Goal: Task Accomplishment & Management: Complete application form

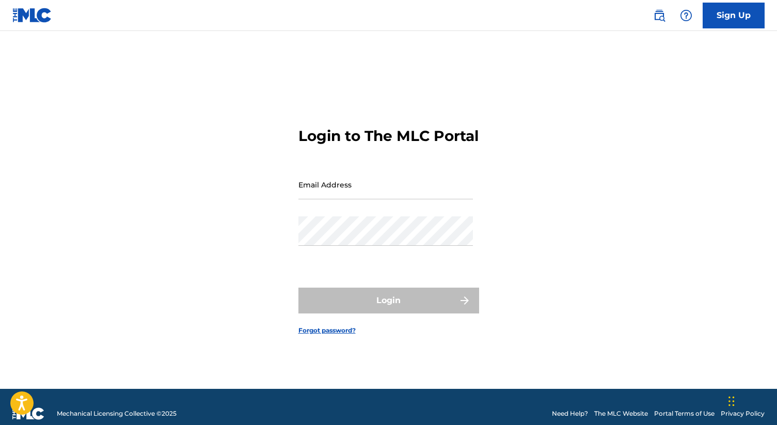
click at [350, 193] on input "Email Address" at bounding box center [385, 184] width 174 height 29
type input "[EMAIL_ADDRESS][DOMAIN_NAME]"
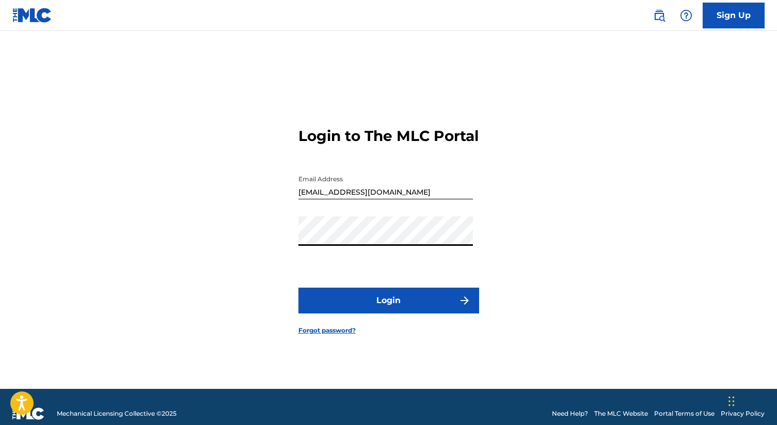
click at [298, 288] on button "Login" at bounding box center [388, 301] width 181 height 26
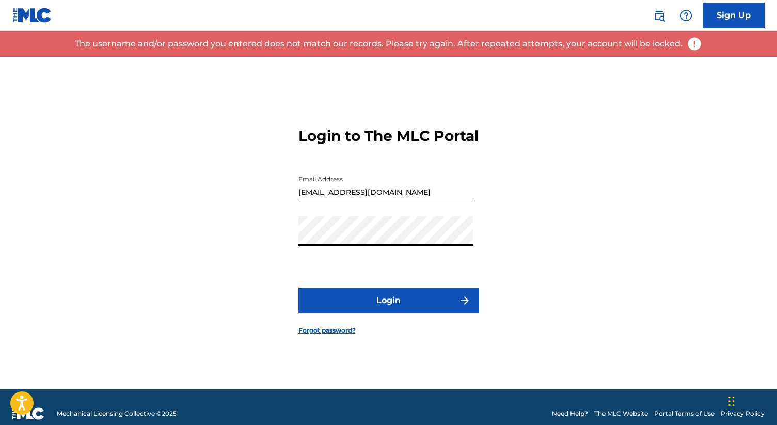
click at [456, 199] on input "[EMAIL_ADDRESS][DOMAIN_NAME]" at bounding box center [385, 184] width 174 height 29
click at [298, 288] on button "Login" at bounding box center [388, 301] width 181 height 26
click at [330, 256] on div "Password" at bounding box center [385, 239] width 174 height 46
click at [325, 335] on link "Forgot password?" at bounding box center [326, 330] width 57 height 9
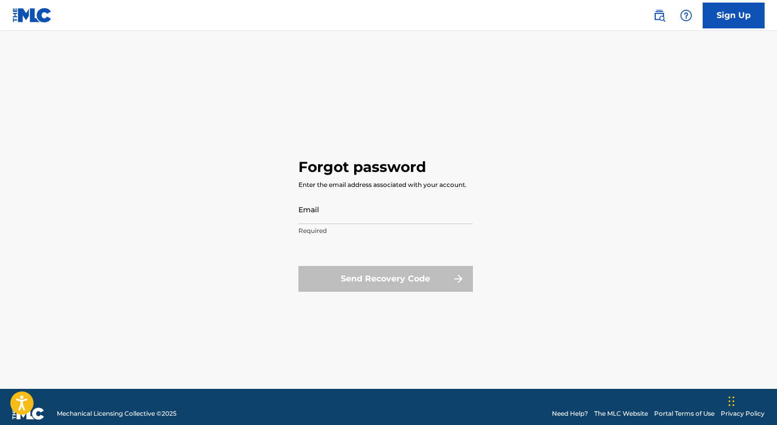
type input "[EMAIL_ADDRESS][DOMAIN_NAME]"
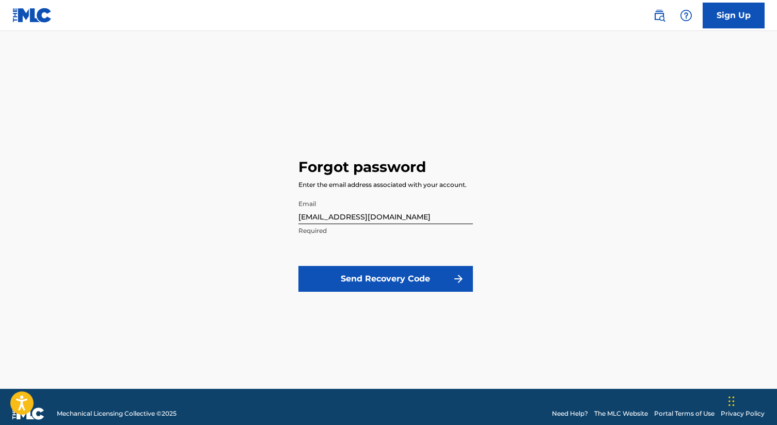
click at [383, 274] on button "Send Recovery Code" at bounding box center [385, 279] width 174 height 26
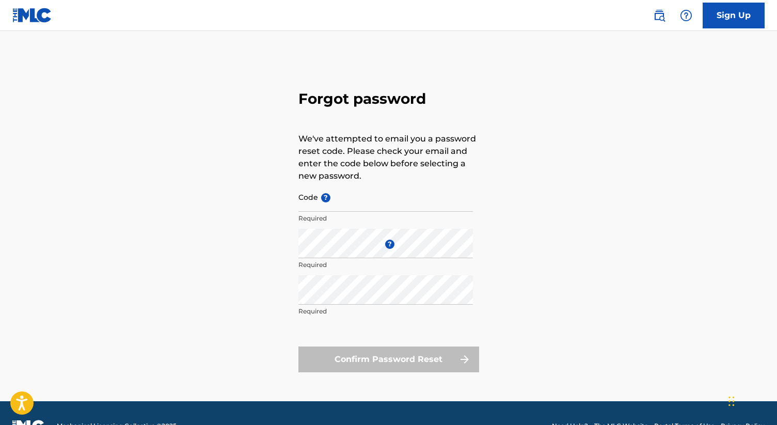
click at [344, 201] on input "Code ?" at bounding box center [385, 196] width 174 height 29
paste input "FP_d5e81f654681aa6f59e65b3d8c3a"
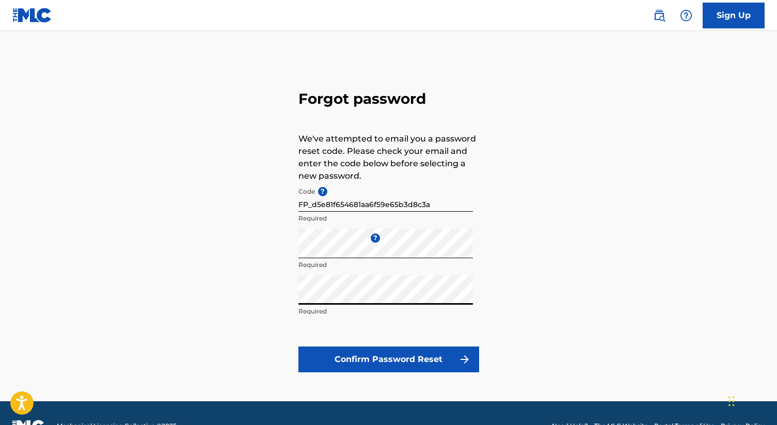
click at [298, 346] on button "Confirm Password Reset" at bounding box center [388, 359] width 181 height 26
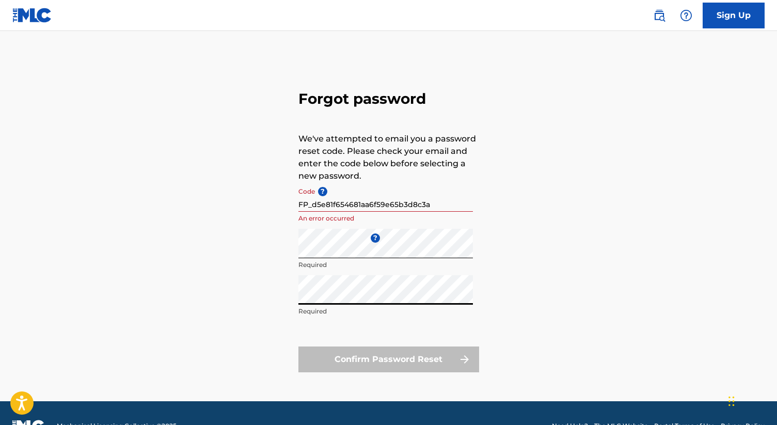
click at [411, 195] on input "FP_d5e81f654681aa6f59e65b3d8c3a" at bounding box center [385, 196] width 174 height 29
click at [434, 203] on input "FP_d5e81f654681aa6f59e65b3d8c3a" at bounding box center [385, 196] width 174 height 29
click at [301, 203] on input "FP_d5e81f654681aa6f59e65b3d8c3a" at bounding box center [385, 196] width 174 height 29
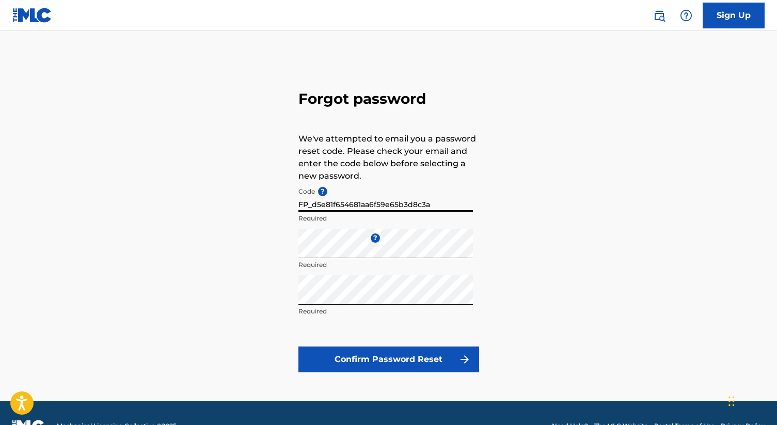
type input "FP_d5e81f654681aa6f59e65b3d8c3a"
click at [298, 346] on button "Confirm Password Reset" at bounding box center [388, 359] width 181 height 26
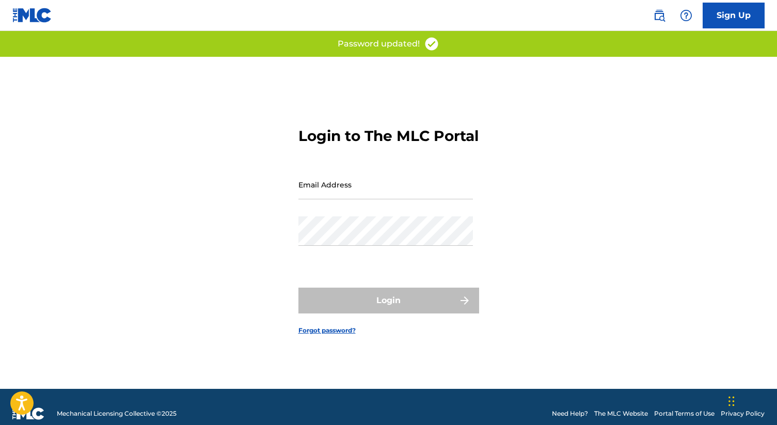
click at [341, 193] on input "Email Address" at bounding box center [385, 184] width 174 height 29
type input "[EMAIL_ADDRESS][DOMAIN_NAME]"
click at [350, 259] on div "Password" at bounding box center [385, 239] width 174 height 46
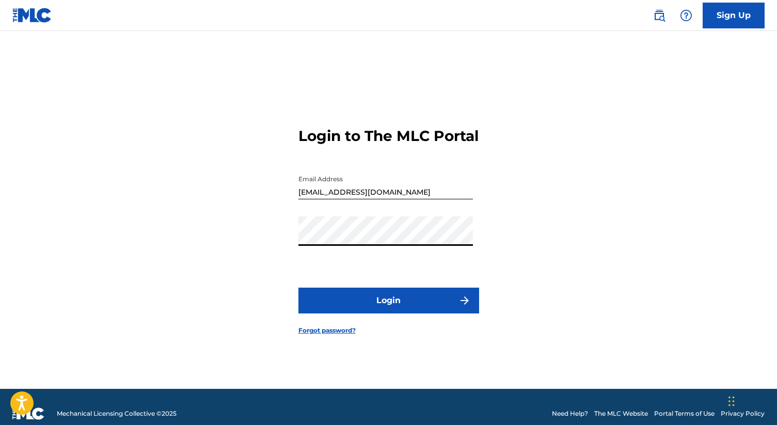
click at [298, 288] on button "Login" at bounding box center [388, 301] width 181 height 26
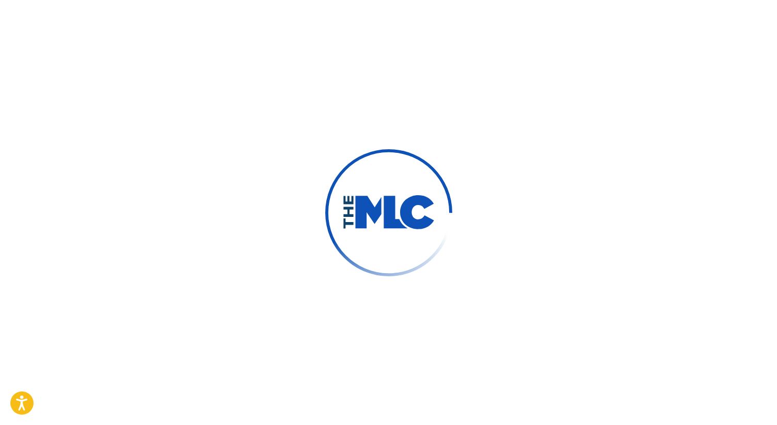
click at [483, 217] on div "Login to The MLC Portal Email Address [EMAIL_ADDRESS][DOMAIN_NAME] Password Log…" at bounding box center [388, 223] width 723 height 332
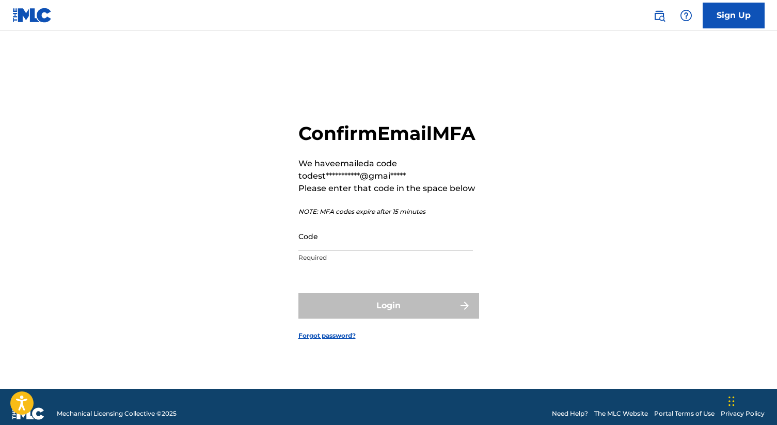
click at [375, 246] on input "Code" at bounding box center [385, 235] width 174 height 29
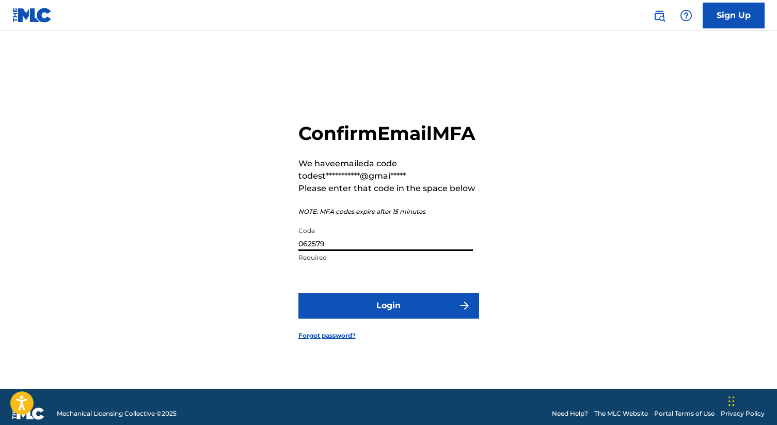
type input "062579"
click at [298, 293] on button "Login" at bounding box center [388, 306] width 181 height 26
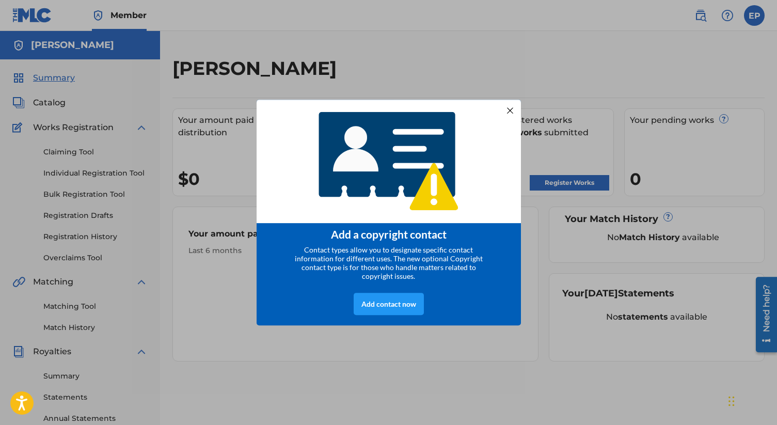
click at [514, 106] on div at bounding box center [509, 109] width 13 height 13
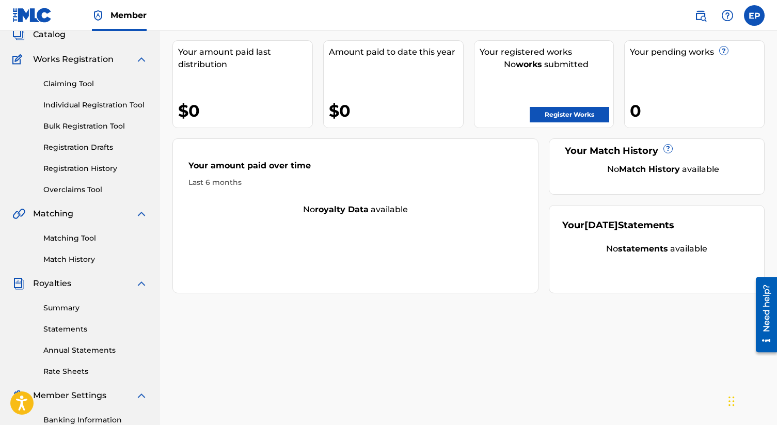
scroll to position [75, 0]
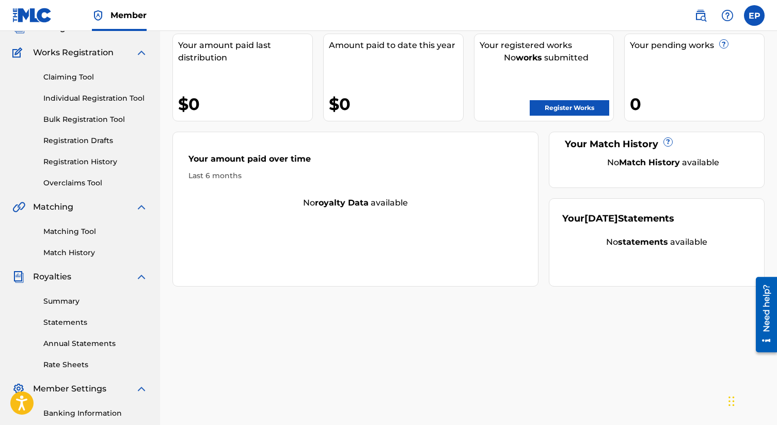
click at [81, 82] on link "Claiming Tool" at bounding box center [95, 77] width 104 height 11
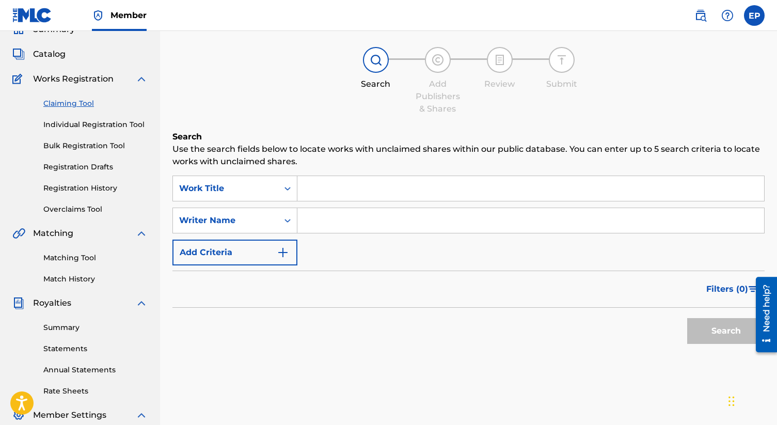
scroll to position [52, 0]
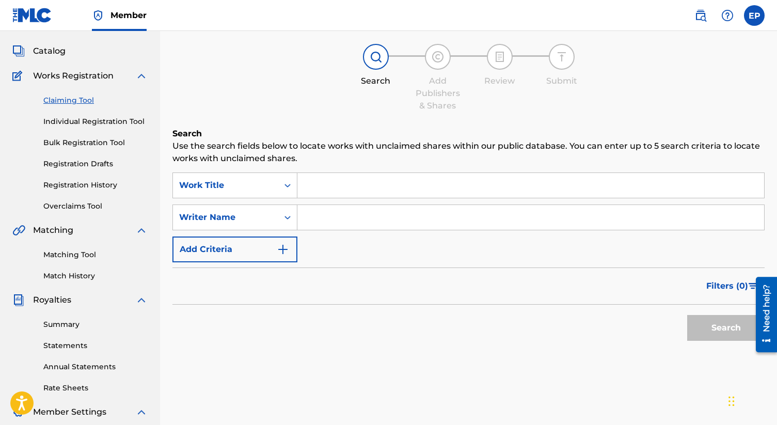
click at [336, 187] on input "Search Form" at bounding box center [530, 185] width 467 height 25
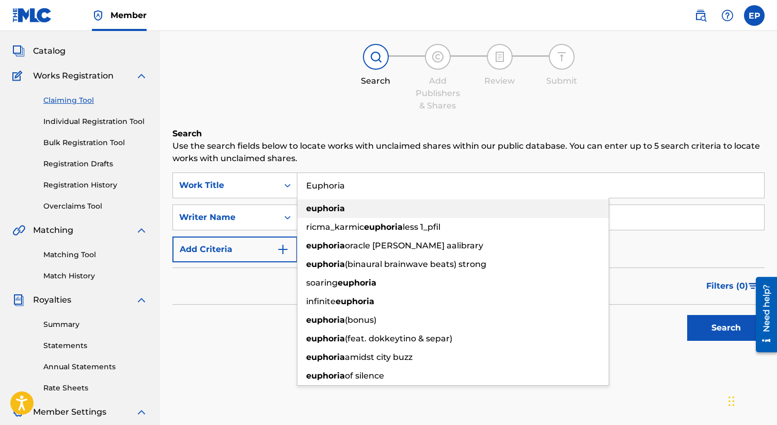
click at [316, 206] on strong "euphoria" at bounding box center [325, 208] width 39 height 10
type input "euphoria"
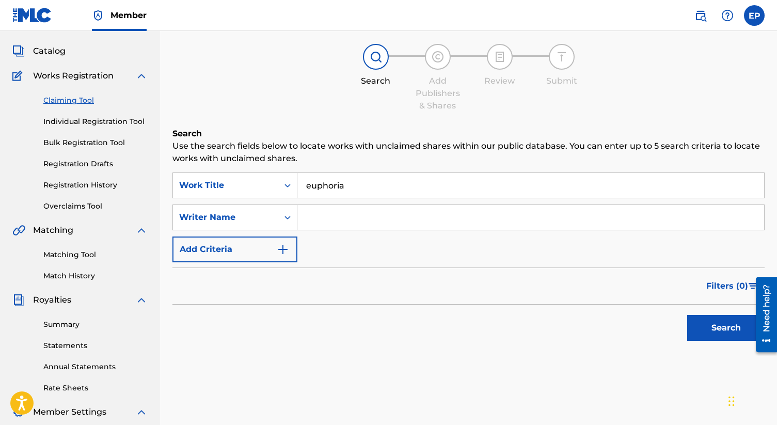
click at [325, 214] on input "Search Form" at bounding box center [530, 217] width 467 height 25
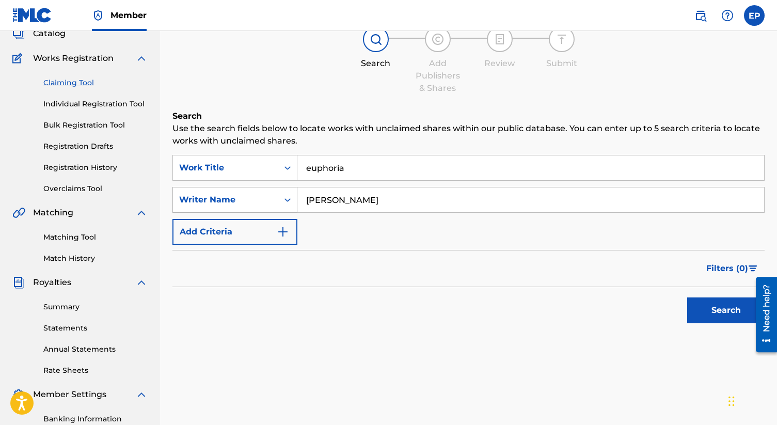
scroll to position [72, 0]
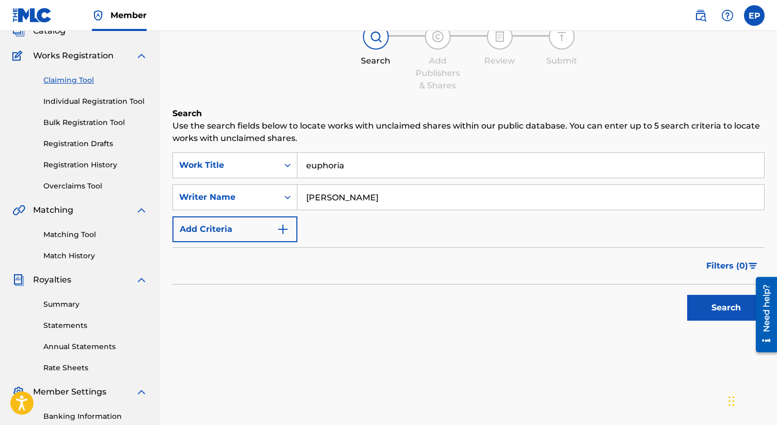
type input "[PERSON_NAME]"
click at [272, 219] on button "Add Criteria" at bounding box center [234, 229] width 125 height 26
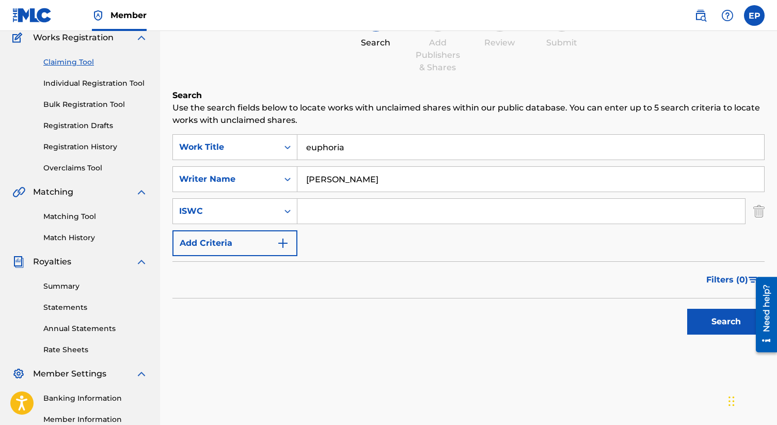
scroll to position [90, 0]
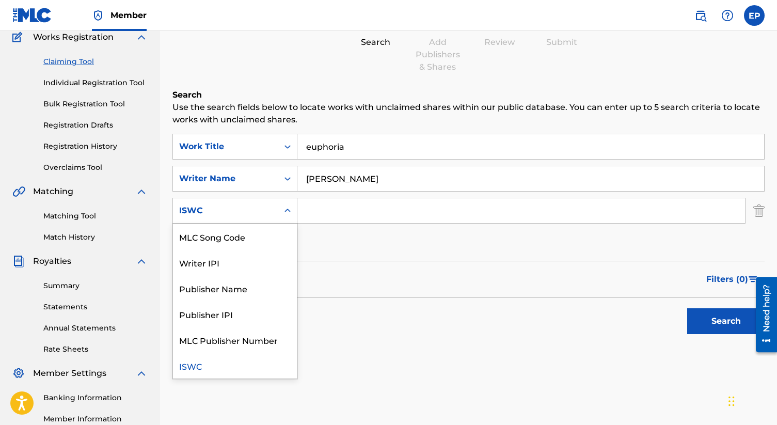
click at [275, 212] on div "ISWC" at bounding box center [225, 211] width 105 height 20
click at [249, 363] on div "ISWC" at bounding box center [235, 366] width 124 height 26
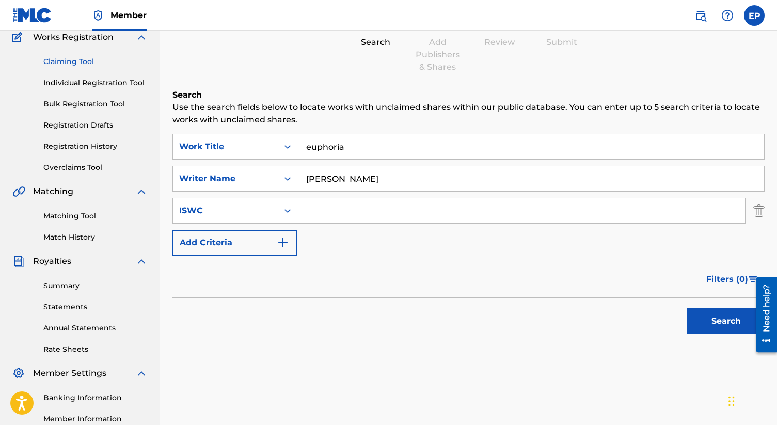
click at [256, 246] on button "Add Criteria" at bounding box center [234, 243] width 125 height 26
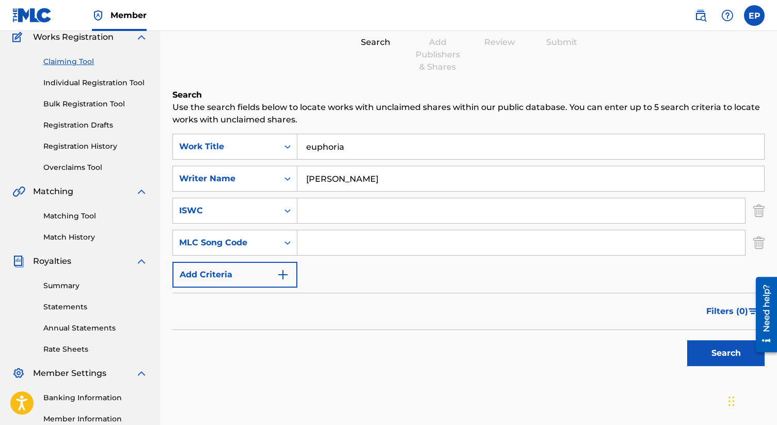
click at [257, 285] on button "Add Criteria" at bounding box center [234, 275] width 125 height 26
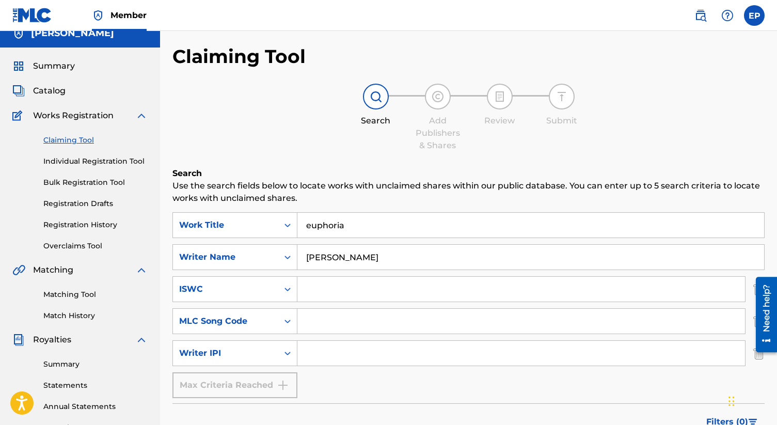
scroll to position [16, 0]
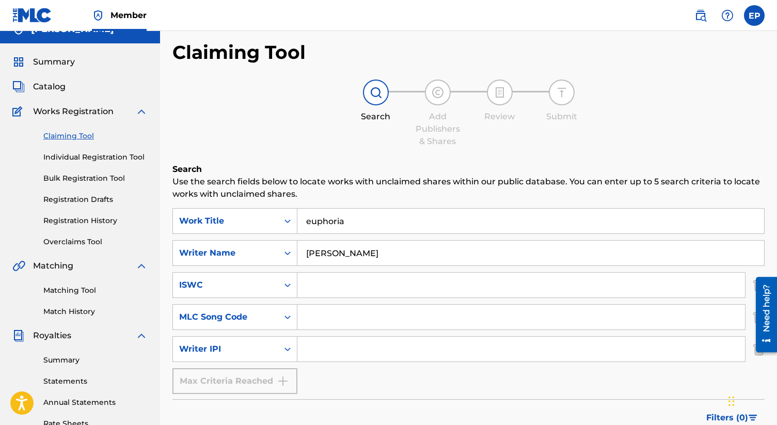
click at [60, 82] on span "Catalog" at bounding box center [49, 87] width 33 height 12
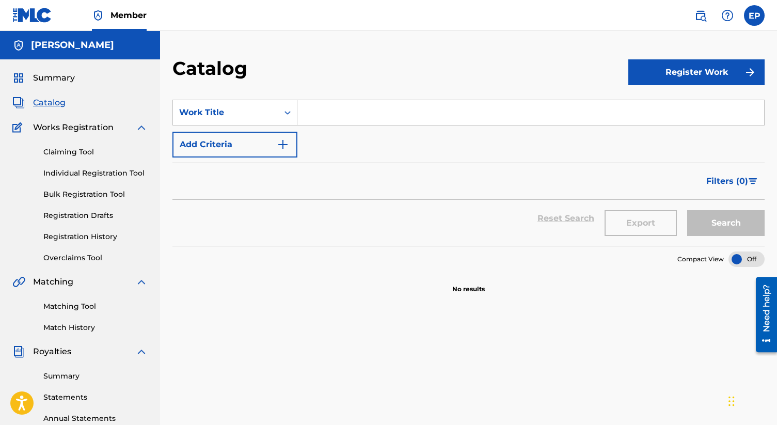
click at [355, 123] on input "Search Form" at bounding box center [530, 112] width 467 height 25
click at [81, 153] on link "Claiming Tool" at bounding box center [95, 152] width 104 height 11
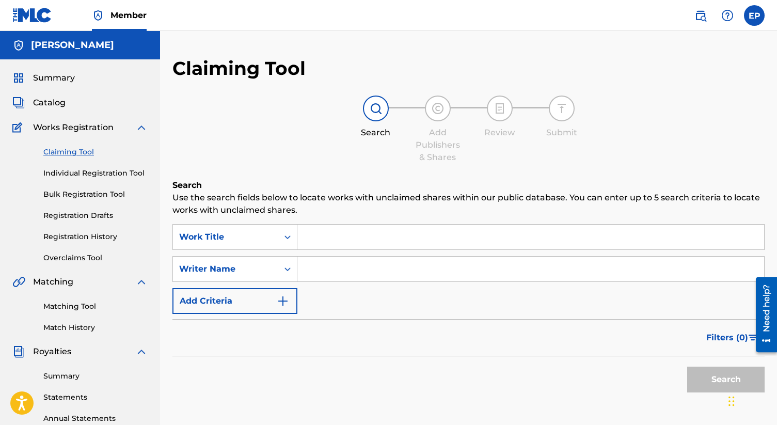
click at [315, 240] on input "Search Form" at bounding box center [530, 237] width 467 height 25
type input "[PERSON_NAME]"
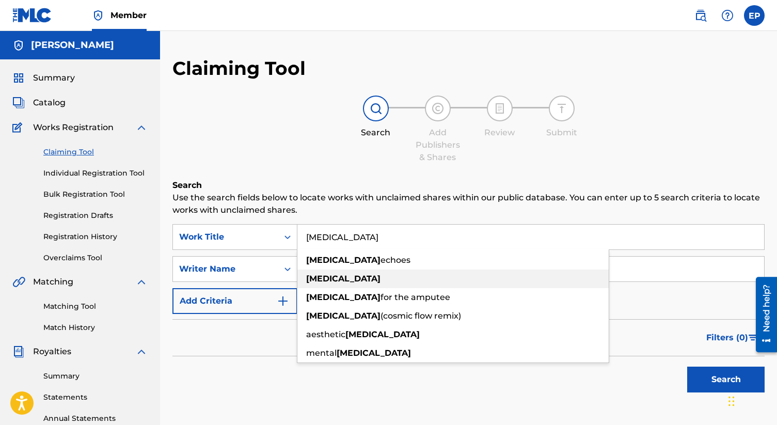
click at [392, 281] on div "[MEDICAL_DATA]" at bounding box center [452, 278] width 311 height 19
type input "[MEDICAL_DATA]"
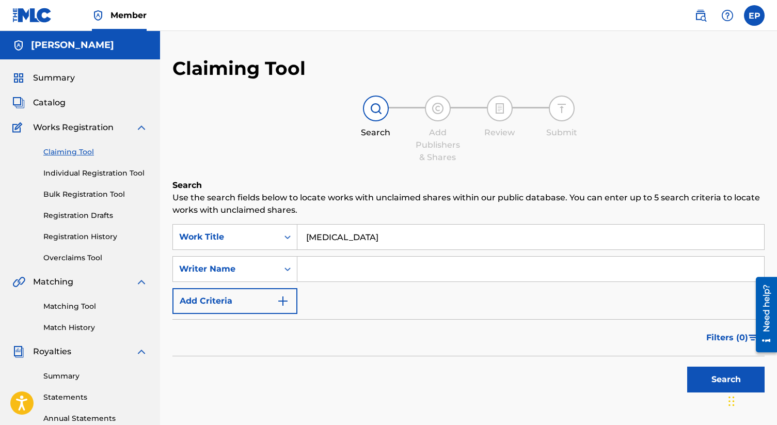
click at [356, 271] on input "Search Form" at bounding box center [530, 269] width 467 height 25
type input "[PERSON_NAME]"
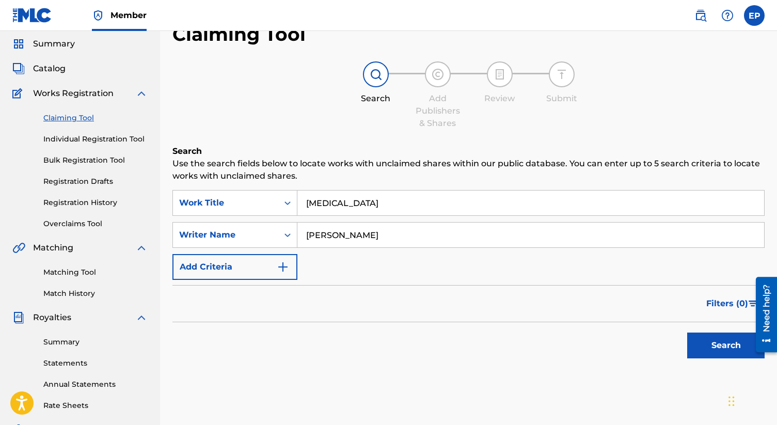
scroll to position [39, 0]
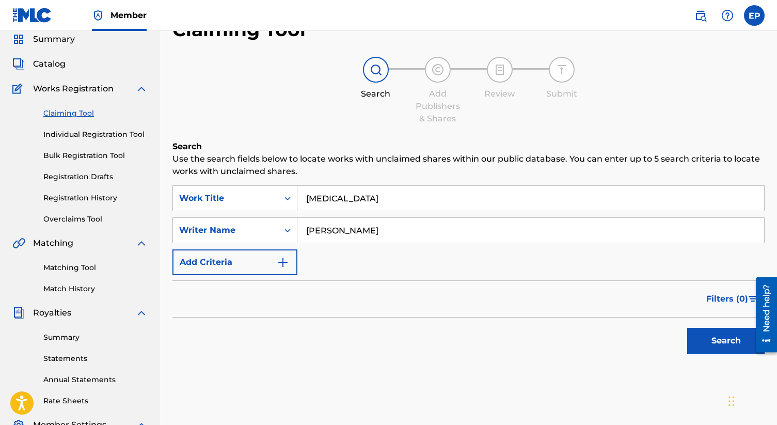
click at [694, 344] on button "Search" at bounding box center [725, 341] width 77 height 26
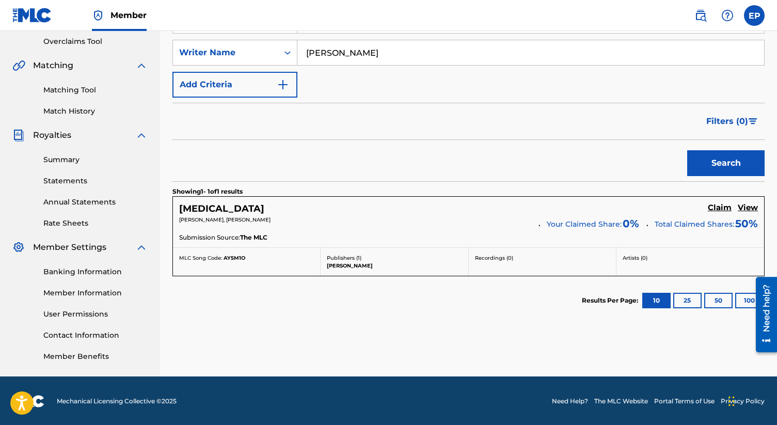
scroll to position [217, 0]
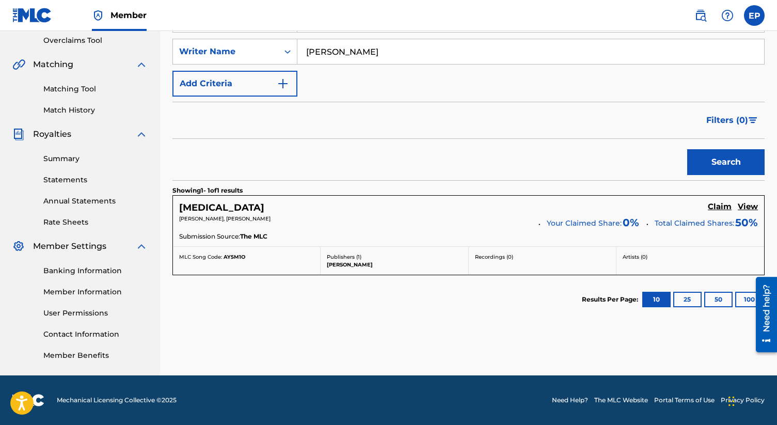
click at [723, 202] on h5 "Claim" at bounding box center [720, 207] width 24 height 10
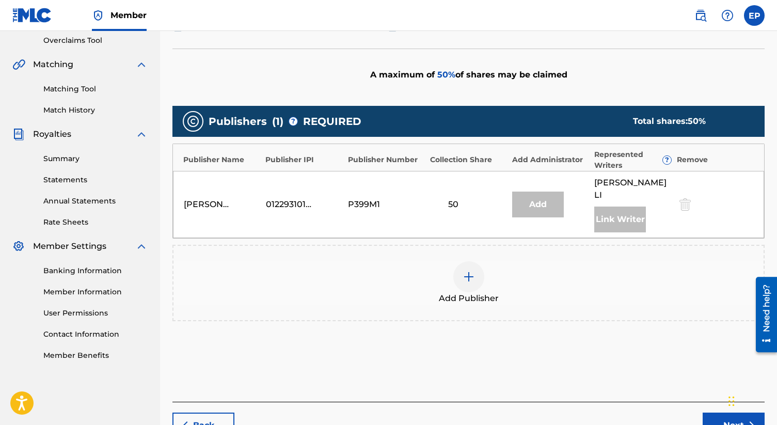
click at [474, 262] on div at bounding box center [468, 276] width 31 height 31
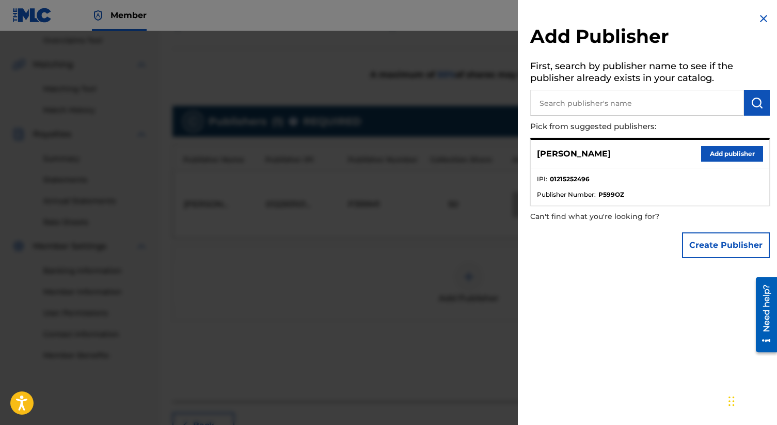
click at [590, 103] on input "text" at bounding box center [637, 103] width 214 height 26
click at [582, 162] on div "[PERSON_NAME] Add publisher" at bounding box center [650, 154] width 239 height 28
click at [707, 154] on button "Add publisher" at bounding box center [732, 153] width 62 height 15
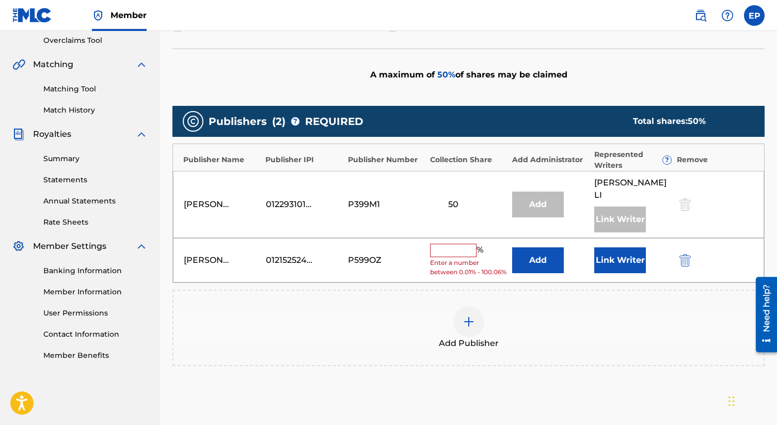
click at [452, 244] on input "text" at bounding box center [453, 250] width 46 height 13
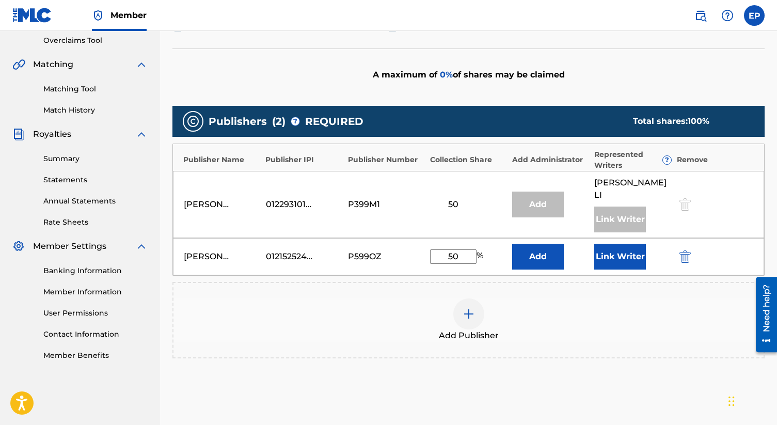
type input "50"
click at [395, 334] on div "Add Publisher" at bounding box center [468, 320] width 592 height 76
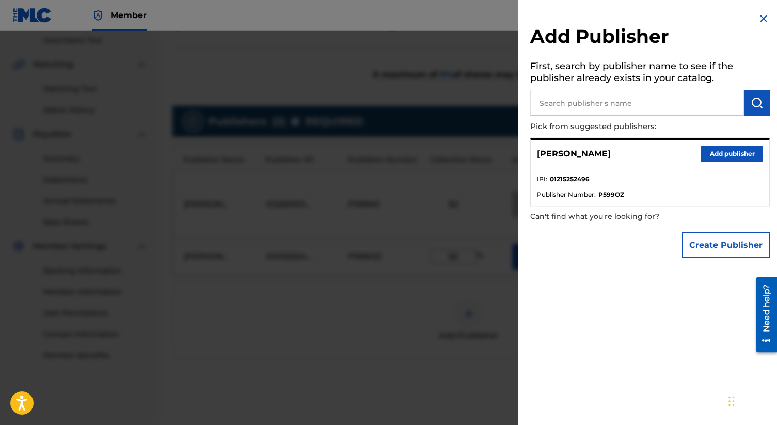
scroll to position [218, 0]
click at [764, 20] on img at bounding box center [763, 18] width 12 height 12
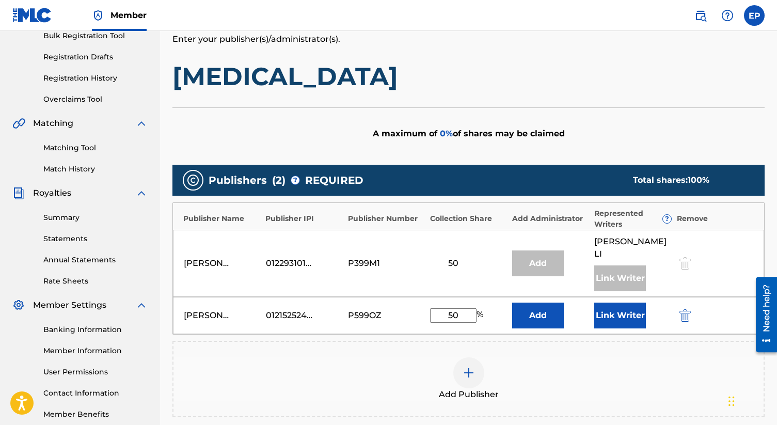
scroll to position [159, 0]
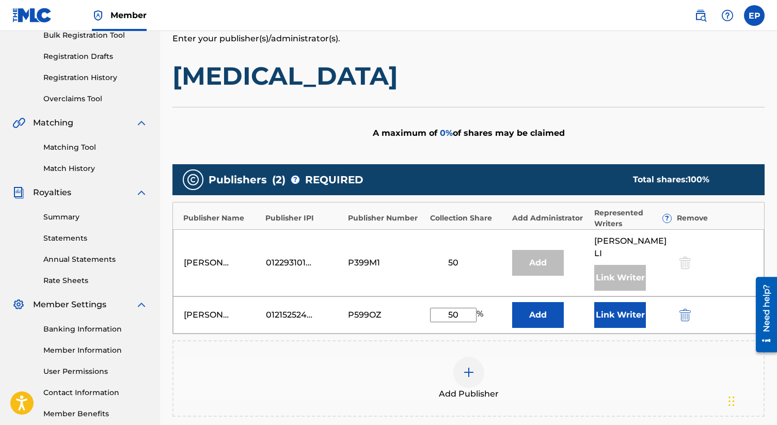
click at [529, 302] on button "Add" at bounding box center [538, 315] width 52 height 26
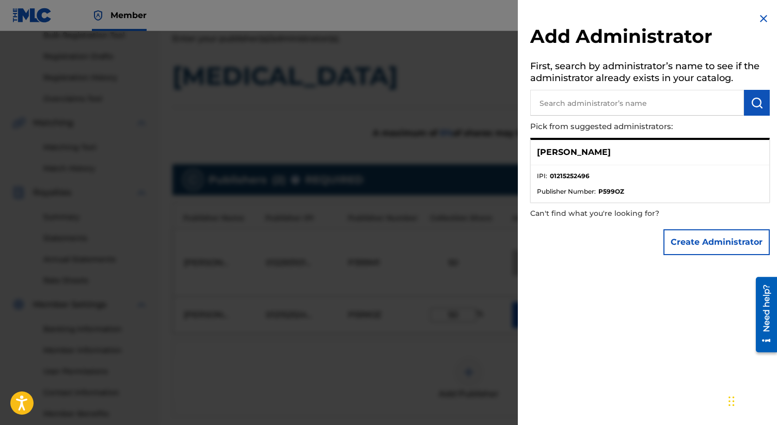
click at [568, 151] on p "[PERSON_NAME]" at bounding box center [574, 152] width 74 height 12
click at [583, 96] on input "text" at bounding box center [637, 103] width 214 height 26
type input "[PERSON_NAME]"
click at [582, 150] on div "[PERSON_NAME]" at bounding box center [650, 152] width 239 height 25
click at [716, 235] on button "Create Administrator" at bounding box center [716, 242] width 106 height 26
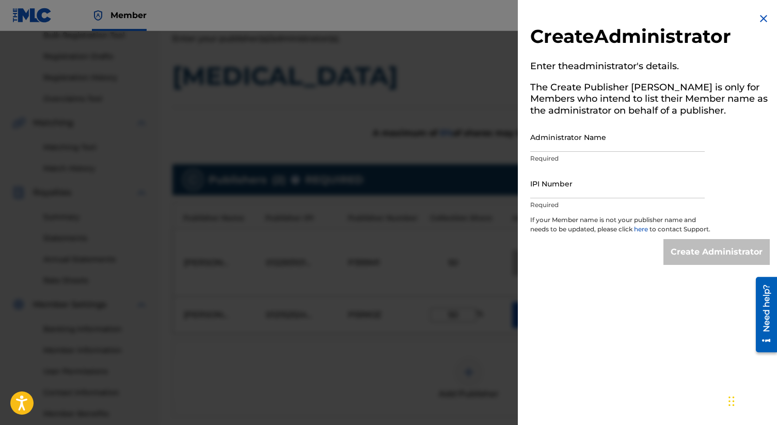
click at [605, 139] on input "Administrator Name" at bounding box center [617, 136] width 174 height 29
type input "[PERSON_NAME]"
click at [563, 192] on input "IPI Number" at bounding box center [617, 183] width 174 height 29
type input "01215252496"
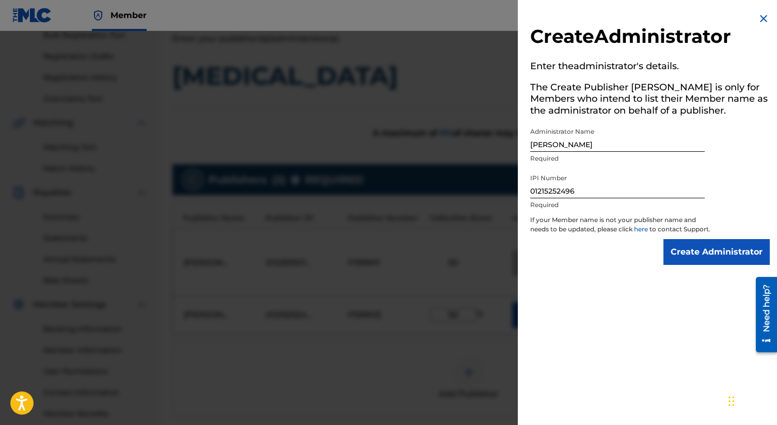
click at [685, 251] on input "Create Administrator" at bounding box center [716, 252] width 106 height 26
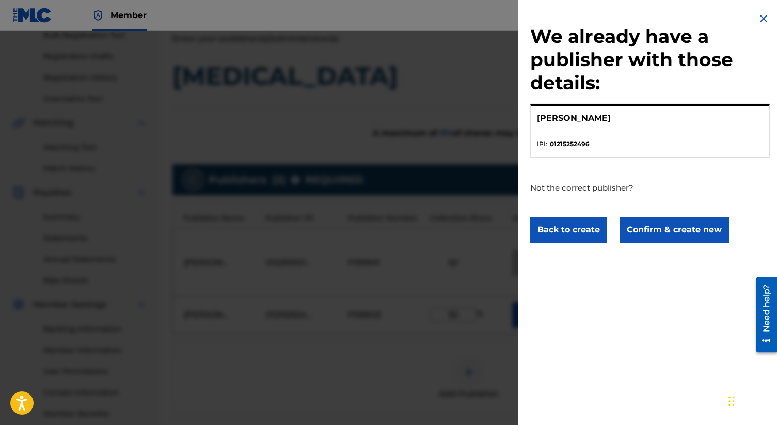
click at [647, 239] on button "Confirm & create new" at bounding box center [674, 230] width 109 height 26
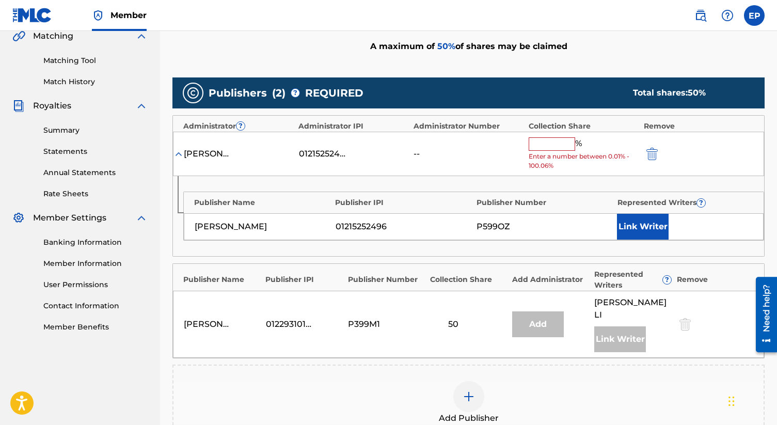
scroll to position [248, 0]
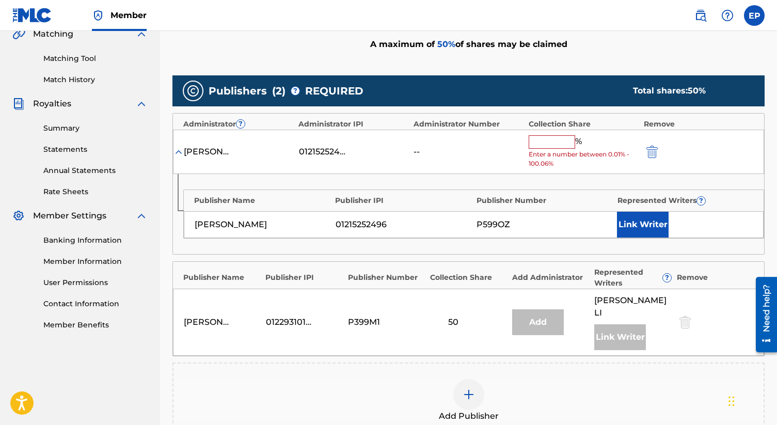
click at [555, 140] on input "text" at bounding box center [552, 141] width 46 height 13
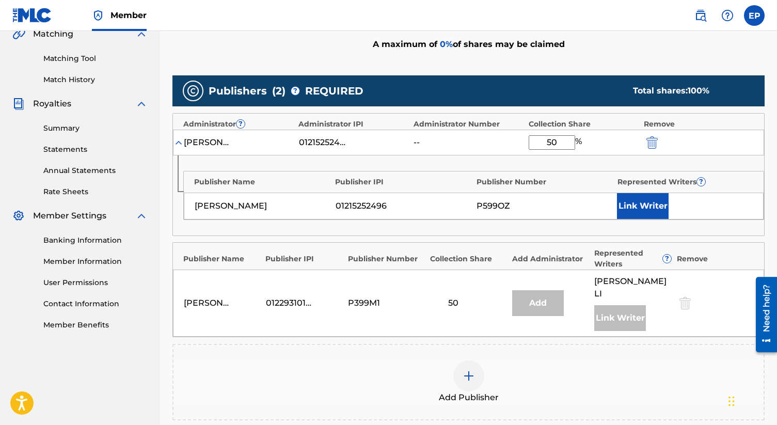
type input "50"
click at [565, 235] on div "Publisher Name Publisher IPI Publisher Number Represented Writers ? [PERSON_NAM…" at bounding box center [468, 195] width 591 height 80
click at [656, 208] on button "Link Writer" at bounding box center [643, 206] width 52 height 26
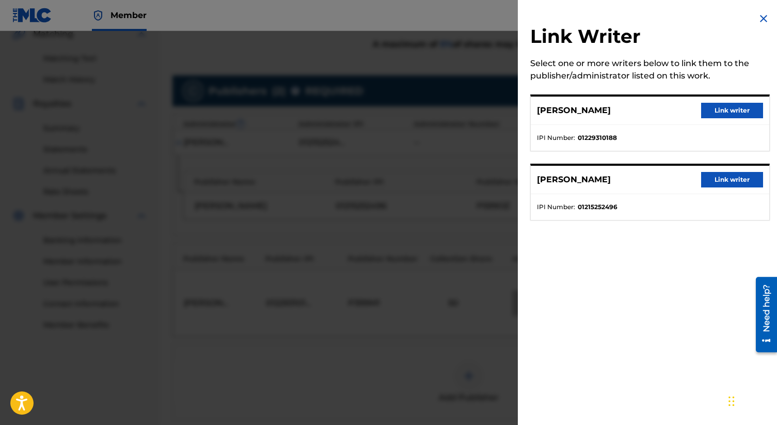
click at [720, 182] on button "Link writer" at bounding box center [732, 179] width 62 height 15
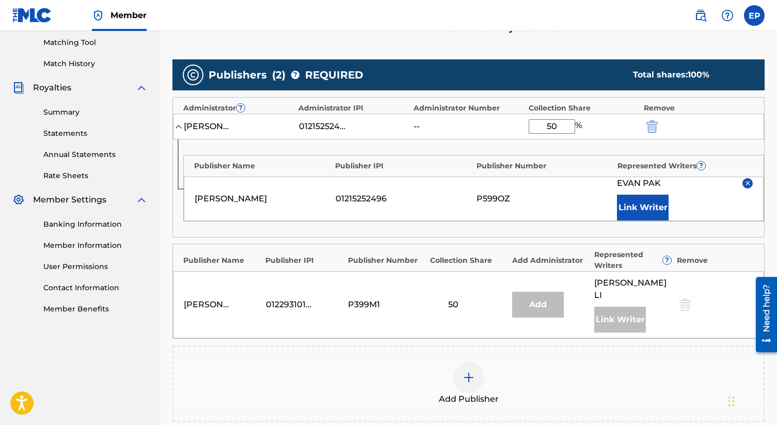
scroll to position [275, 0]
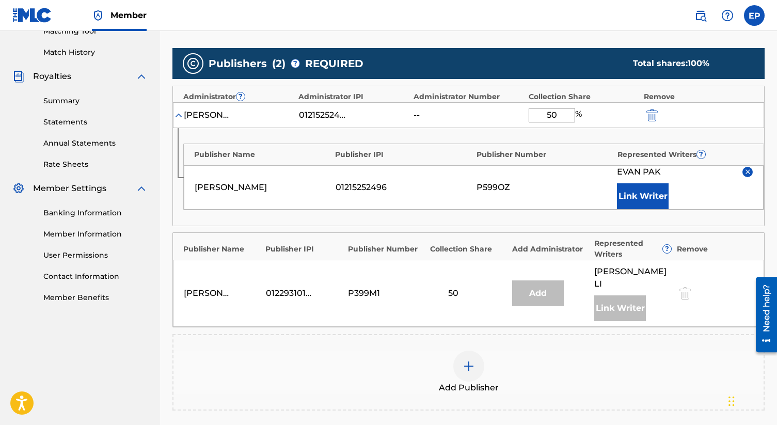
click at [179, 114] on img at bounding box center [178, 115] width 10 height 10
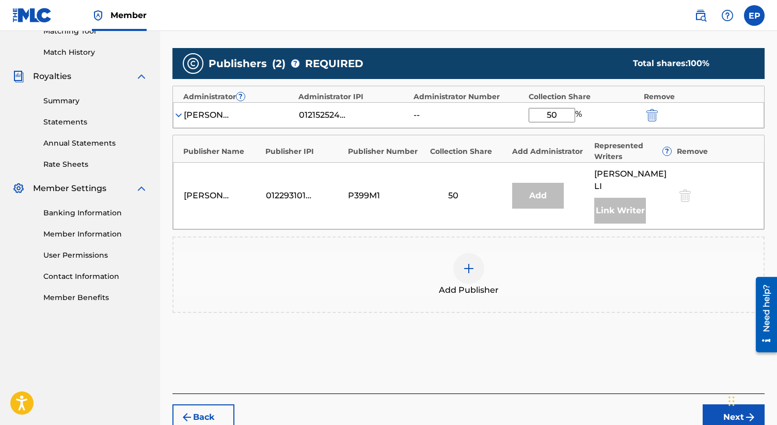
scroll to position [317, 0]
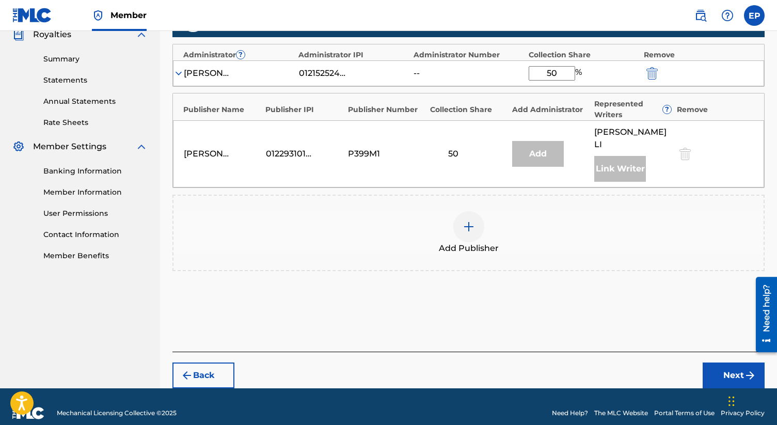
click at [463, 220] on img at bounding box center [469, 226] width 12 height 12
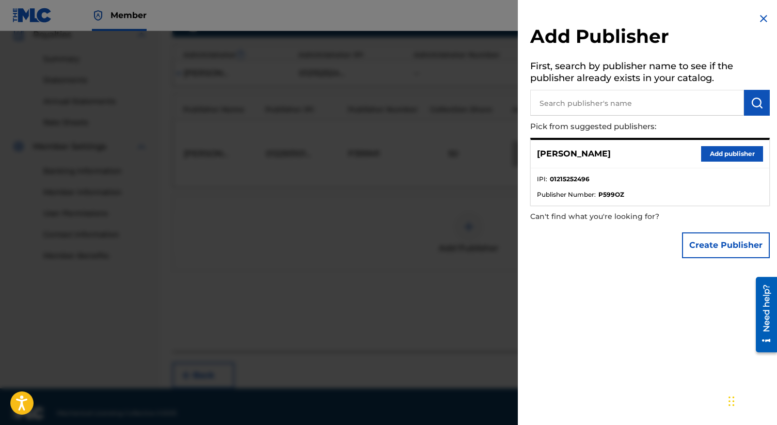
click at [726, 155] on button "Add publisher" at bounding box center [732, 153] width 62 height 15
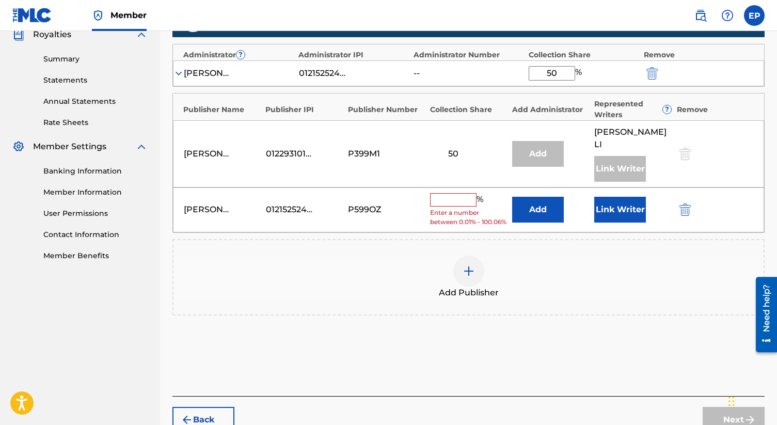
click at [441, 193] on input "text" at bounding box center [453, 199] width 46 height 13
type input "t"
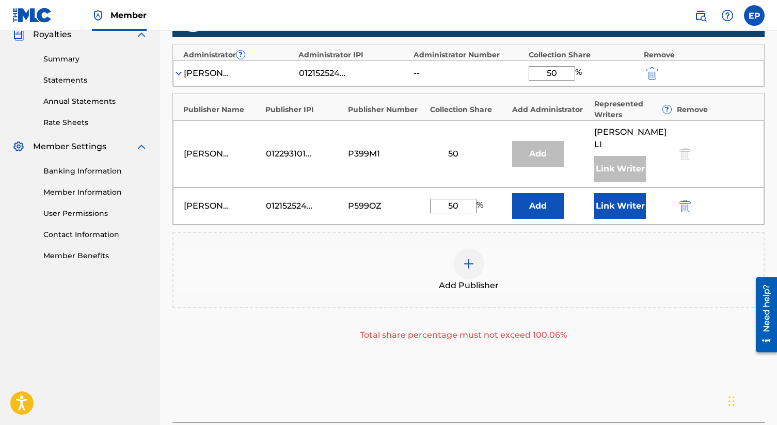
type input "50"
click at [473, 348] on div "Publishers ( 3 ) ? REQUIRED Total shares: 150 % Administrator ? Administrator I…" at bounding box center [468, 188] width 592 height 375
click at [549, 197] on button "Add" at bounding box center [538, 206] width 52 height 26
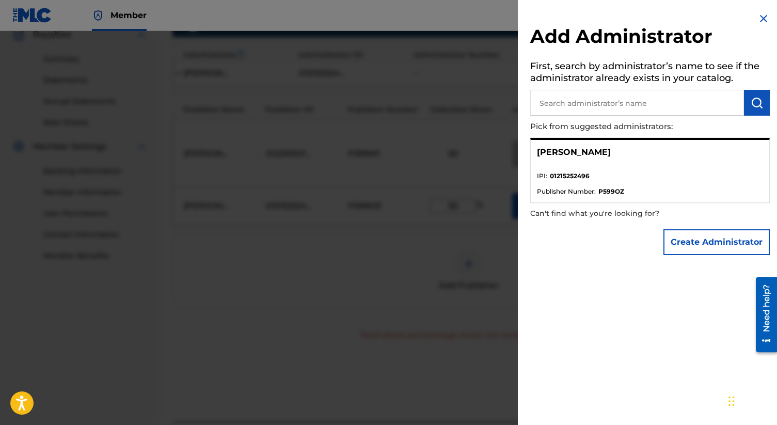
click at [766, 20] on div "Add Administrator First, search by administrator’s name to see if the administr…" at bounding box center [650, 136] width 264 height 273
click at [763, 17] on img at bounding box center [763, 18] width 12 height 12
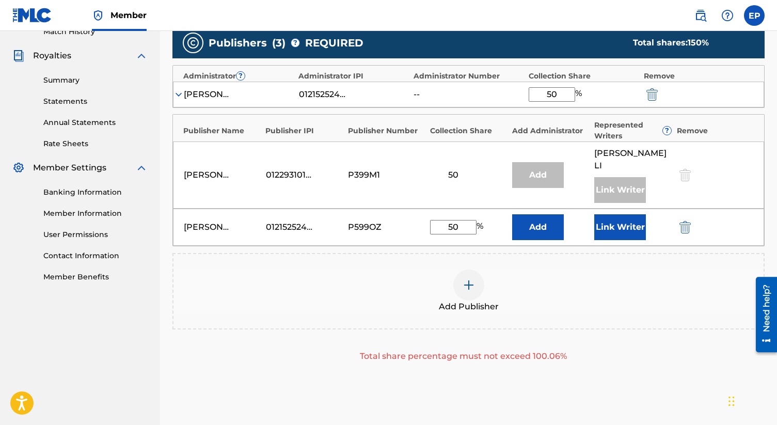
scroll to position [296, 0]
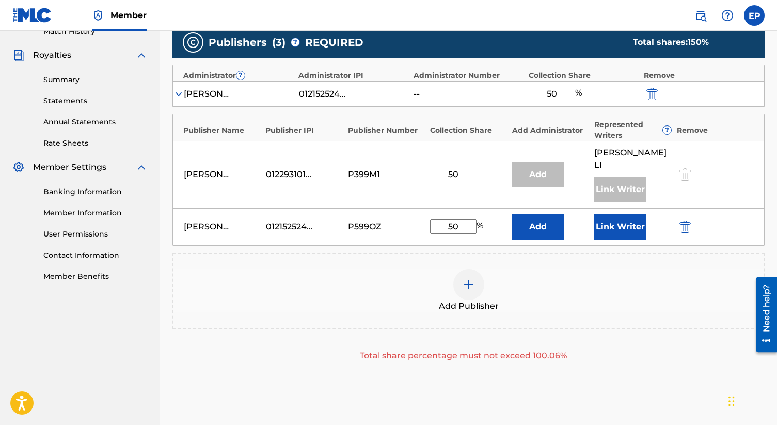
click at [655, 88] on img "submit" at bounding box center [651, 94] width 11 height 12
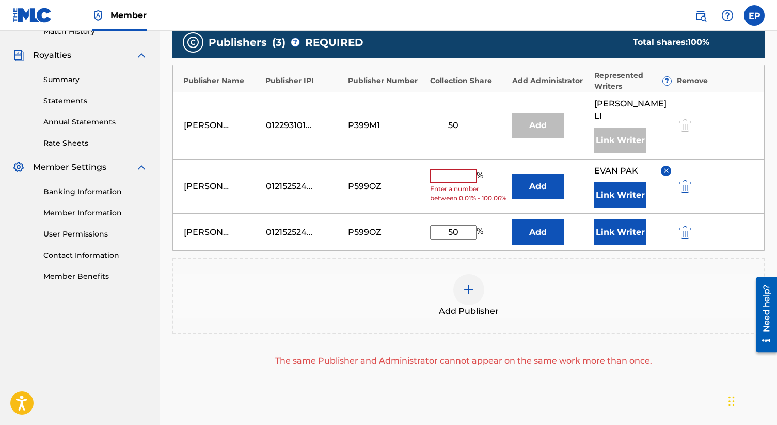
click at [627, 219] on button "Link Writer" at bounding box center [620, 232] width 52 height 26
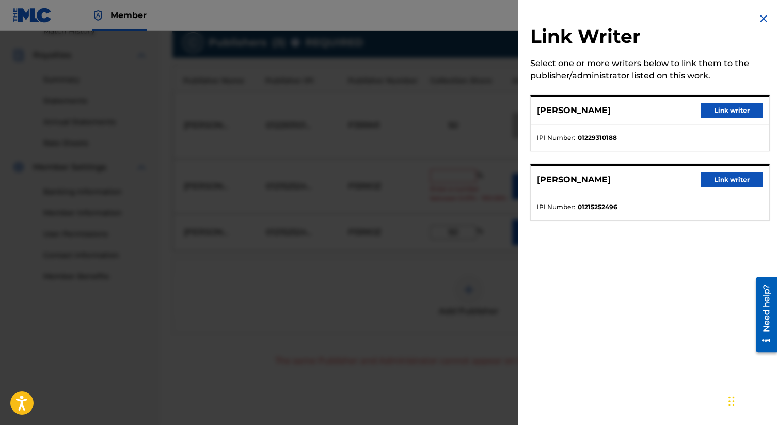
click at [720, 185] on button "Link writer" at bounding box center [732, 179] width 62 height 15
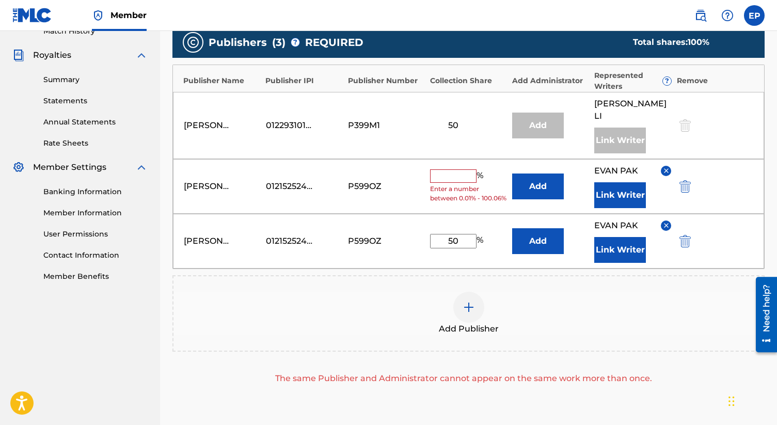
click at [449, 169] on input "text" at bounding box center [453, 175] width 46 height 13
type input "50"
click at [664, 167] on img at bounding box center [666, 171] width 8 height 8
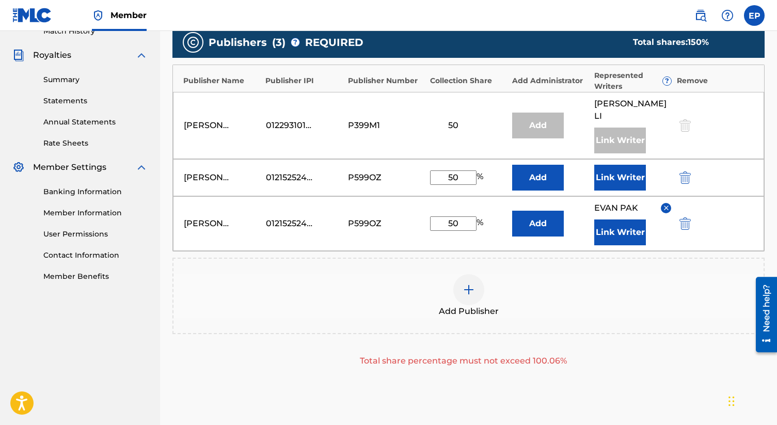
click at [680, 171] on img "submit" at bounding box center [684, 177] width 11 height 12
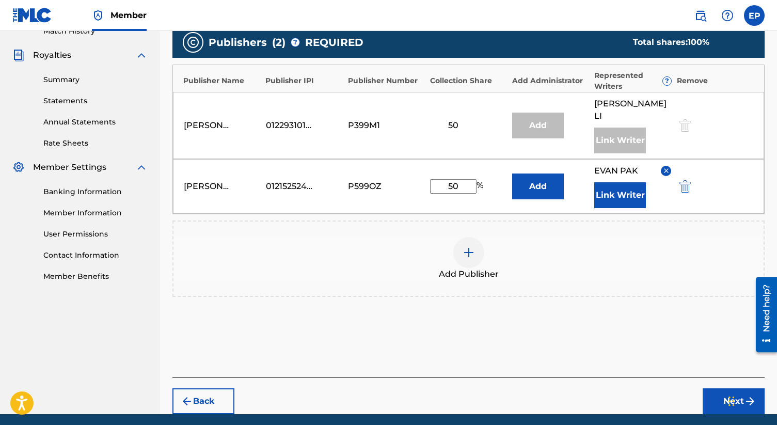
click at [616, 187] on button "Link Writer" at bounding box center [620, 195] width 52 height 26
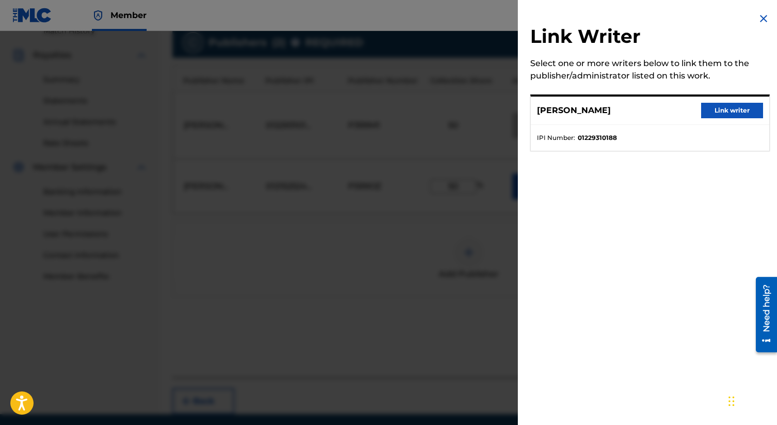
click at [763, 14] on img at bounding box center [763, 18] width 12 height 12
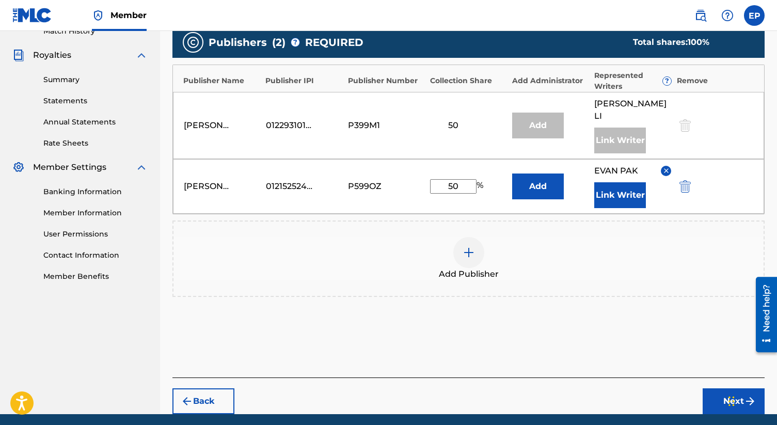
click at [520, 310] on div "Publishers ( 2 ) ? REQUIRED Total shares: 100 % Publisher Name Publisher IPI Pu…" at bounding box center [468, 177] width 592 height 310
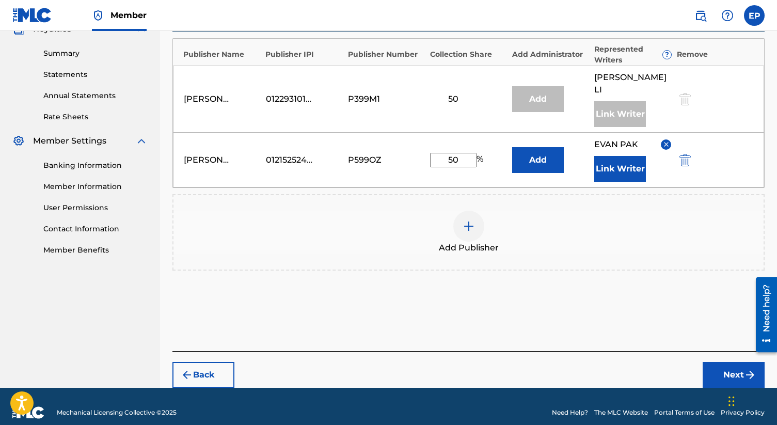
click at [711, 351] on div "Back Next" at bounding box center [468, 369] width 592 height 37
click at [707, 362] on button "Next" at bounding box center [734, 375] width 62 height 26
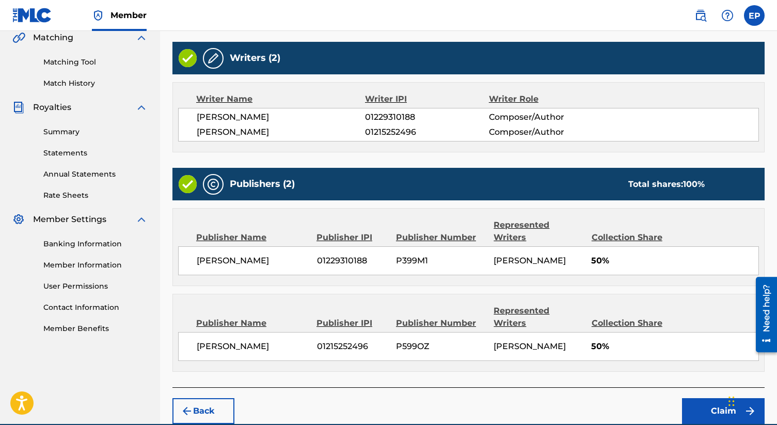
scroll to position [266, 0]
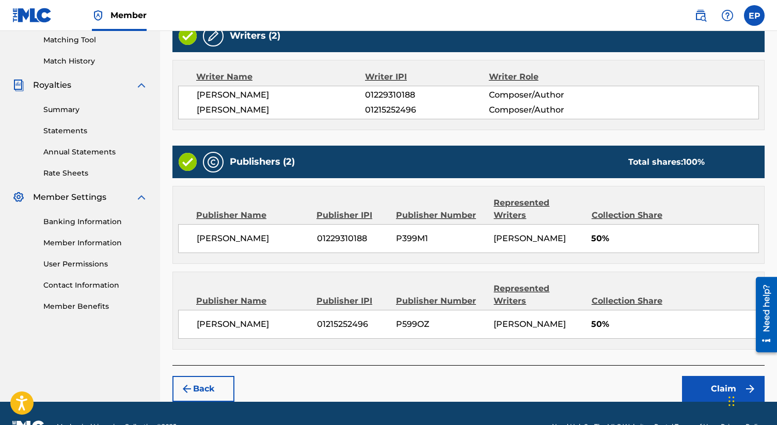
click at [721, 376] on button "Claim" at bounding box center [723, 389] width 83 height 26
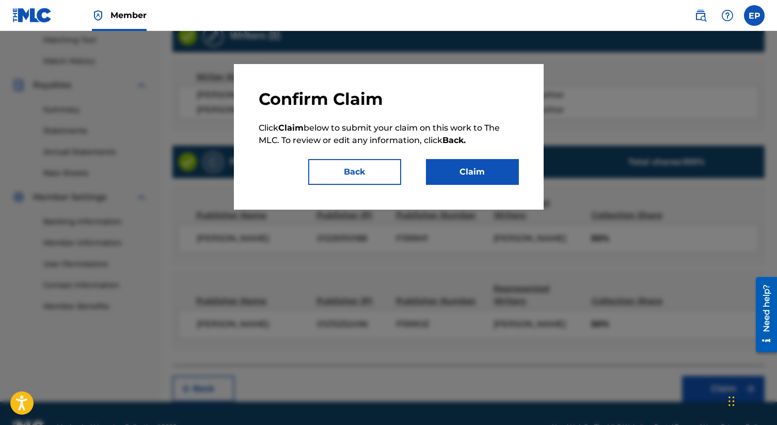
click at [470, 170] on button "Claim" at bounding box center [472, 172] width 93 height 26
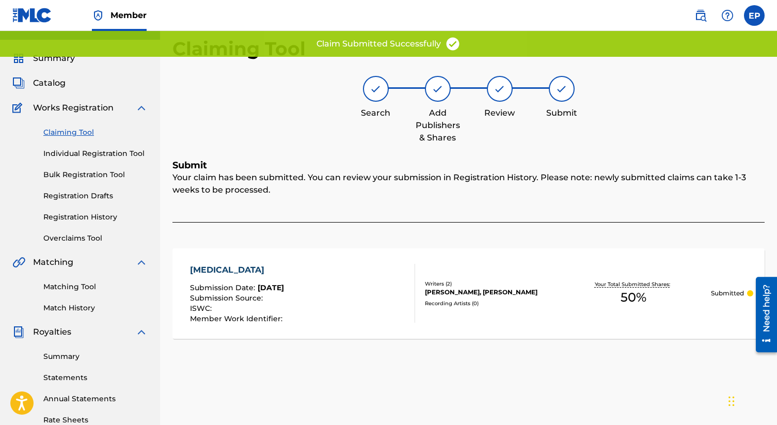
scroll to position [0, 0]
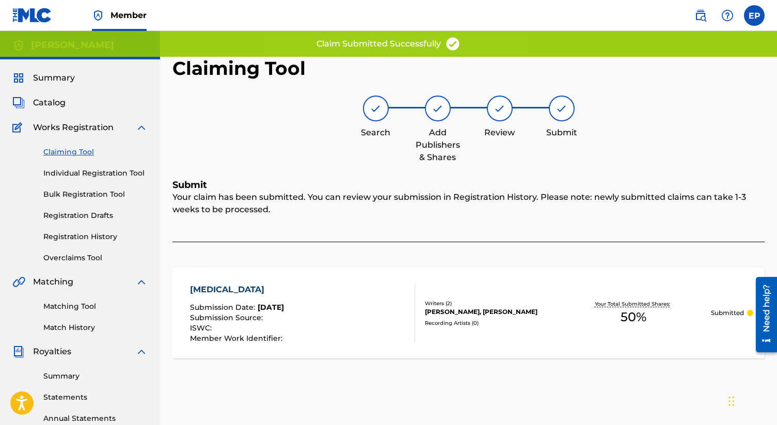
click at [61, 152] on link "Claiming Tool" at bounding box center [95, 152] width 104 height 11
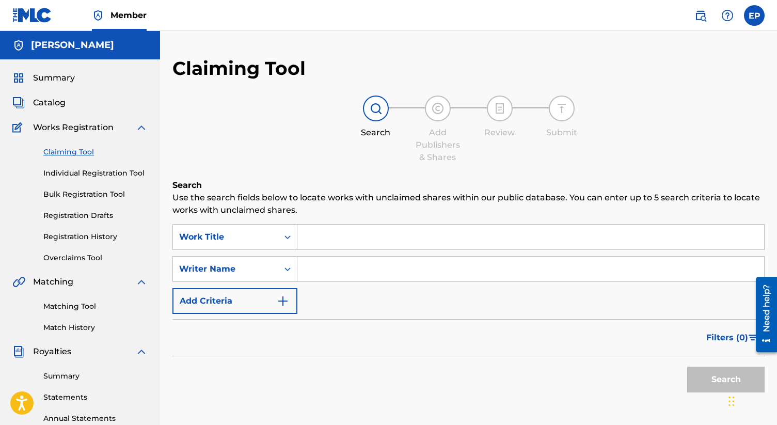
click at [327, 231] on input "Search Form" at bounding box center [530, 237] width 467 height 25
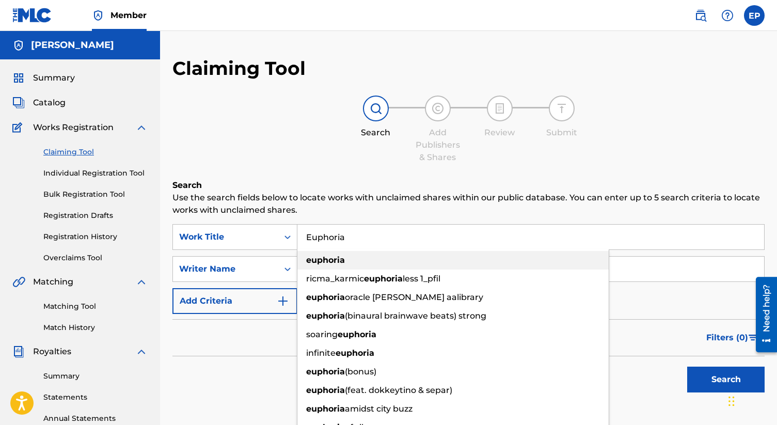
click at [313, 260] on strong "euphoria" at bounding box center [325, 260] width 39 height 10
type input "euphoria"
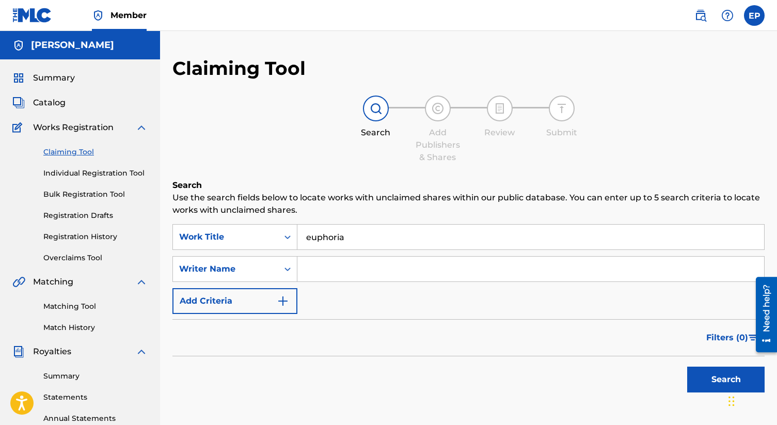
click at [316, 265] on input "Search Form" at bounding box center [530, 269] width 467 height 25
type input "[PERSON_NAME]"
click at [687, 367] on button "Search" at bounding box center [725, 380] width 77 height 26
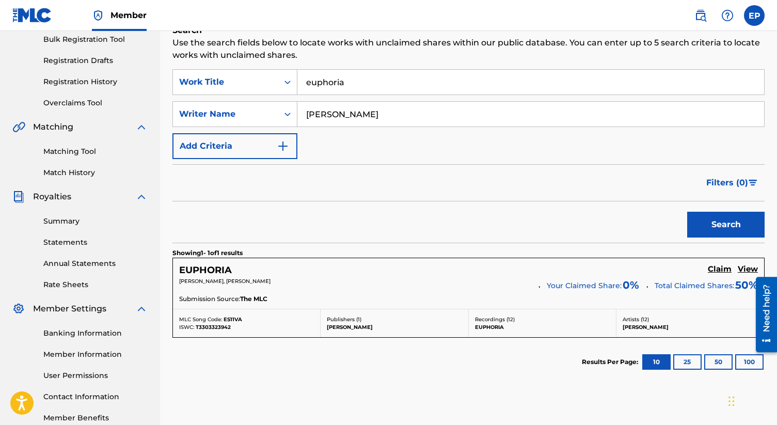
scroll to position [217, 0]
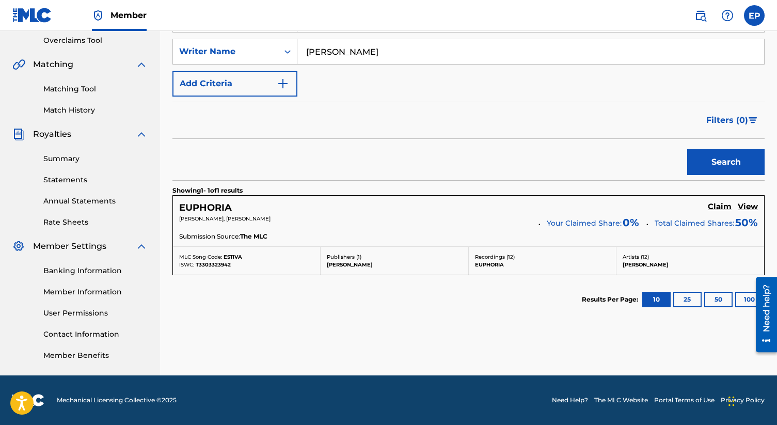
click at [318, 218] on p "[PERSON_NAME], [PERSON_NAME]" at bounding box center [355, 219] width 352 height 8
click at [719, 203] on h5 "Claim" at bounding box center [720, 207] width 24 height 10
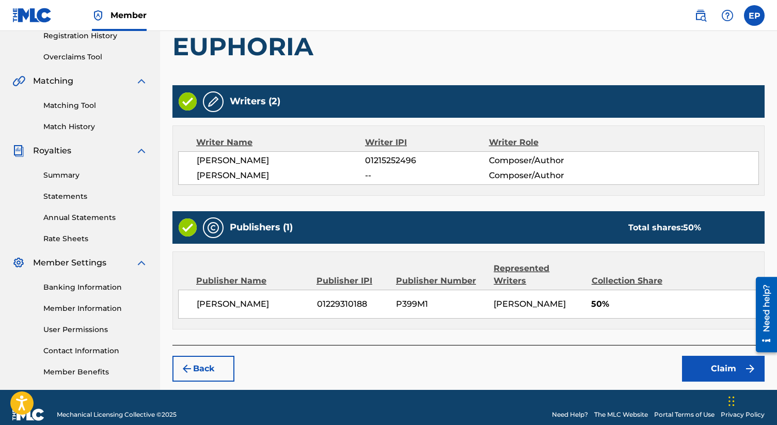
scroll to position [215, 0]
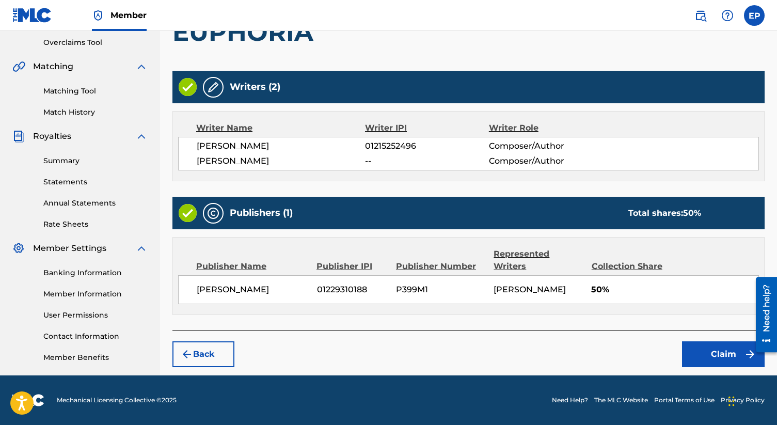
click at [703, 344] on button "Claim" at bounding box center [723, 354] width 83 height 26
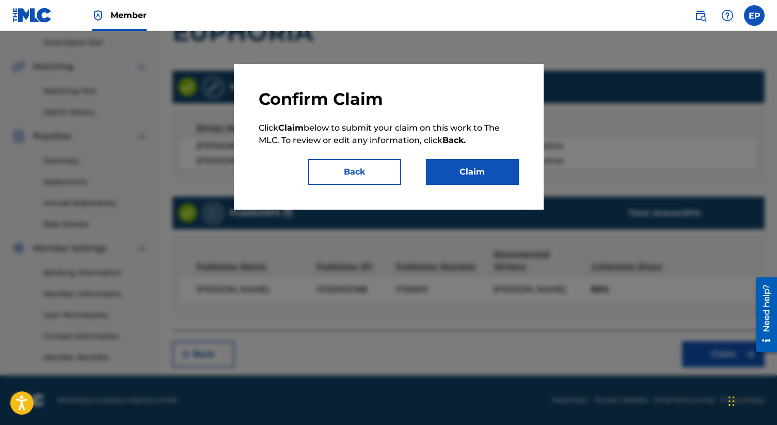
click at [359, 176] on button "Back" at bounding box center [354, 172] width 93 height 26
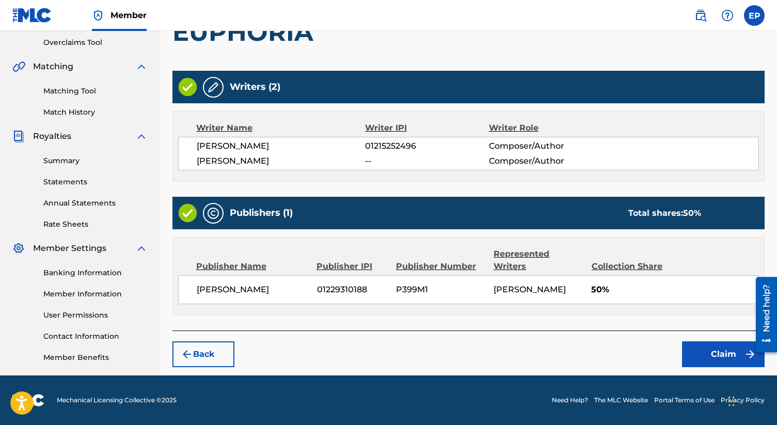
click at [271, 283] on span "[PERSON_NAME]" at bounding box center [253, 289] width 113 height 12
click at [211, 220] on div at bounding box center [213, 213] width 21 height 21
click at [192, 216] on img at bounding box center [188, 213] width 18 height 18
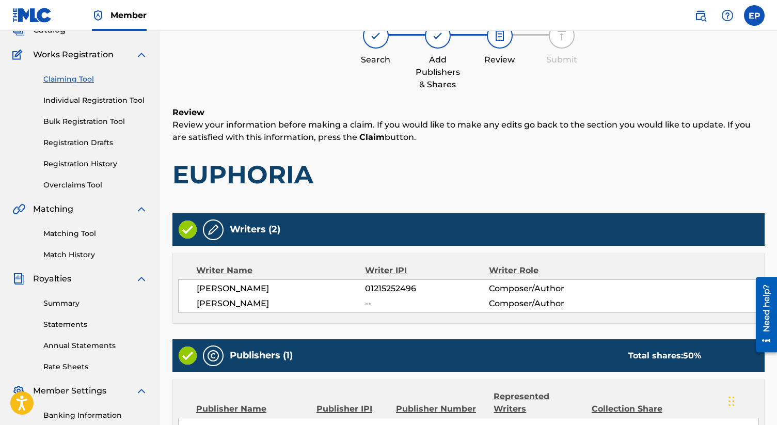
scroll to position [155, 0]
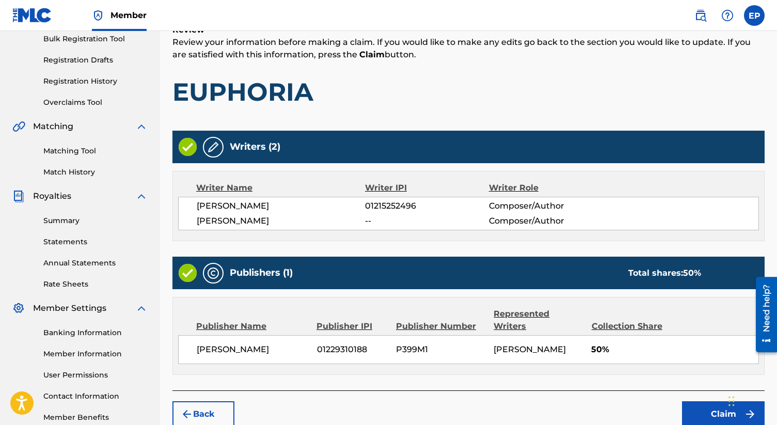
click at [217, 403] on button "Back" at bounding box center [203, 414] width 62 height 26
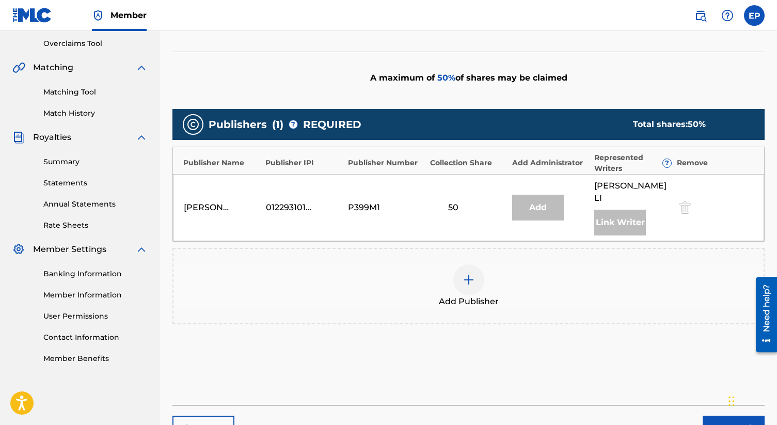
scroll to position [236, 0]
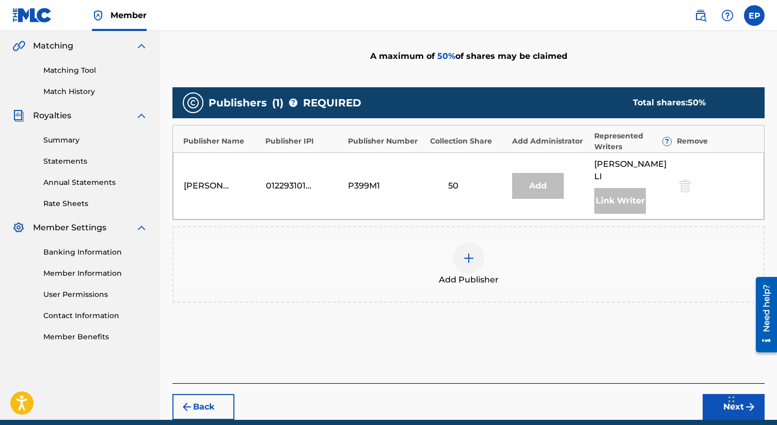
click at [472, 243] on div at bounding box center [468, 258] width 31 height 31
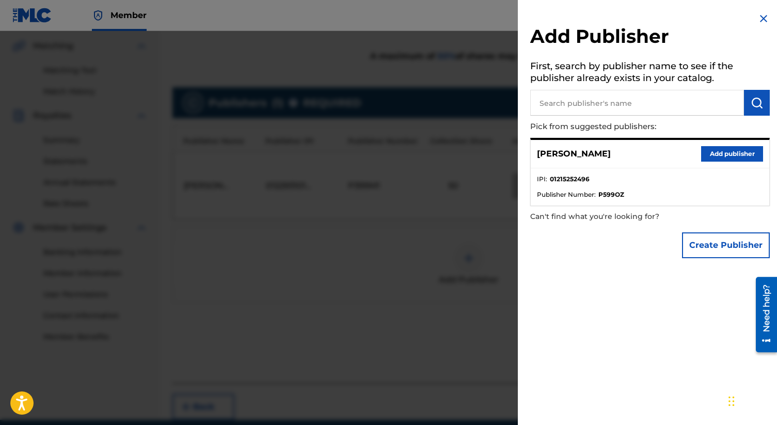
click at [719, 154] on button "Add publisher" at bounding box center [732, 153] width 62 height 15
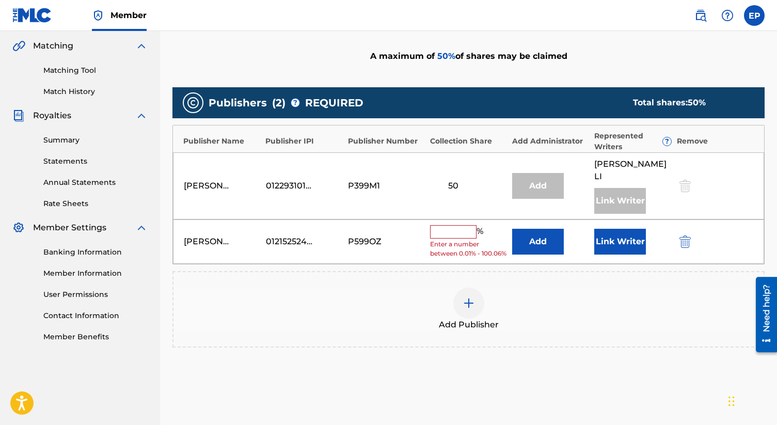
click at [456, 225] on input "text" at bounding box center [453, 231] width 46 height 13
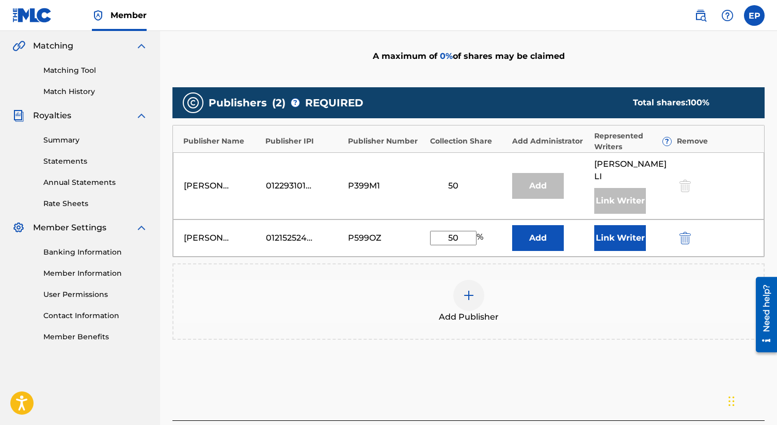
type input "50"
click at [565, 290] on div "Add Publisher" at bounding box center [468, 301] width 590 height 43
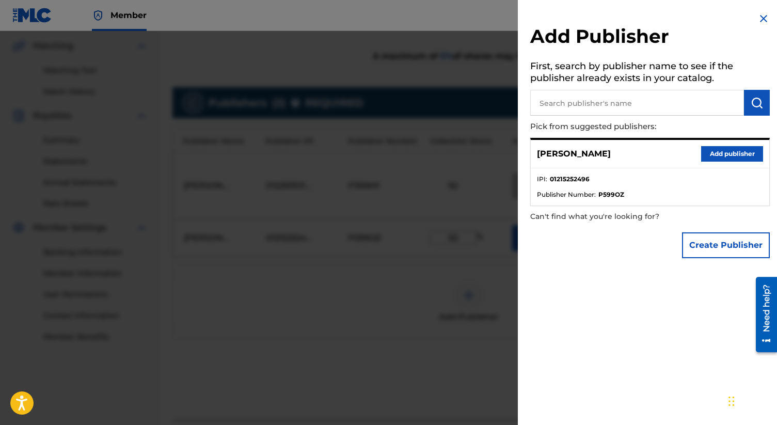
click at [762, 18] on img at bounding box center [763, 18] width 12 height 12
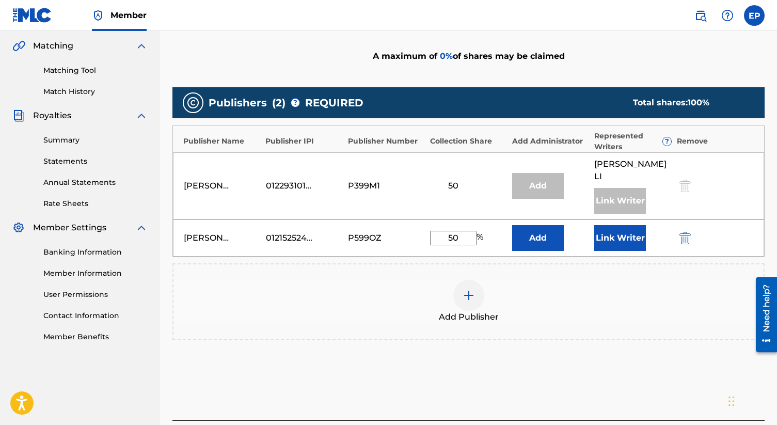
click at [624, 225] on button "Link Writer" at bounding box center [620, 238] width 52 height 26
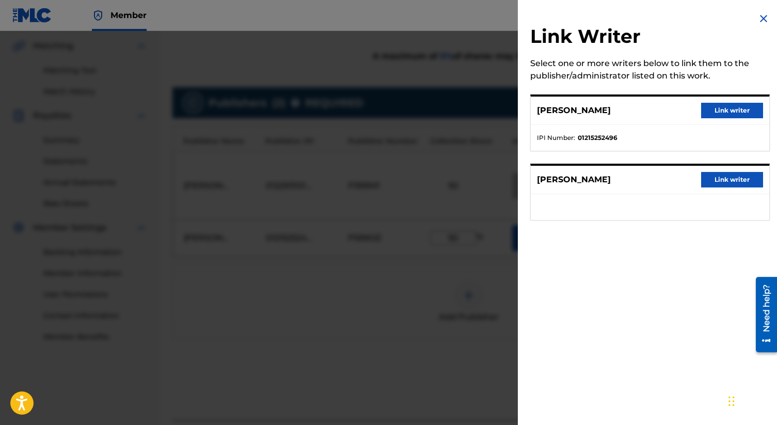
click at [720, 112] on button "Link writer" at bounding box center [732, 110] width 62 height 15
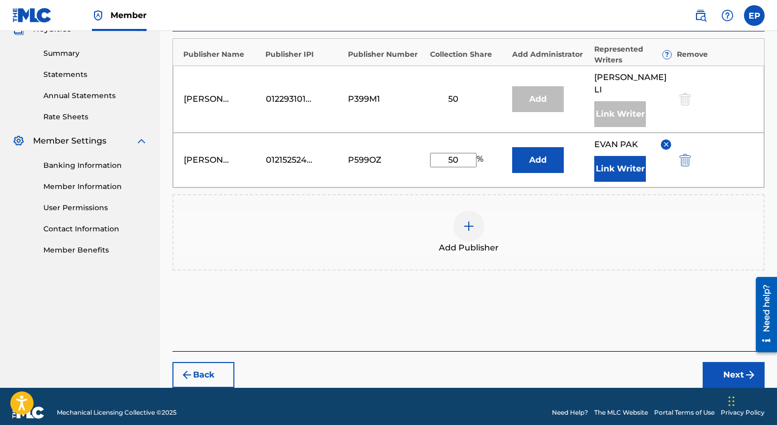
click at [723, 362] on button "Next" at bounding box center [734, 375] width 62 height 26
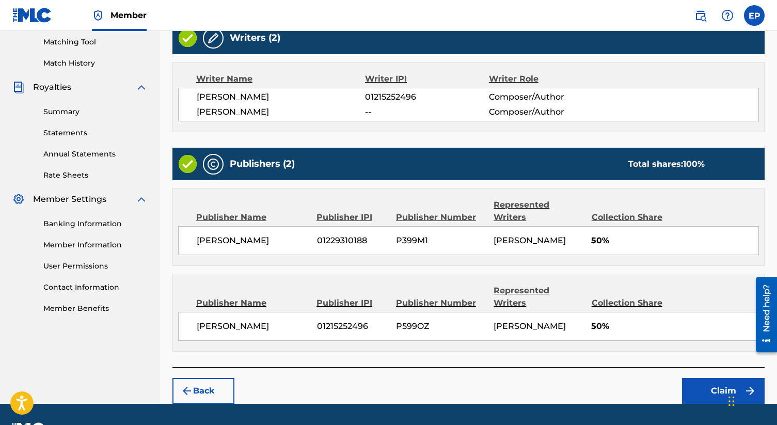
scroll to position [266, 0]
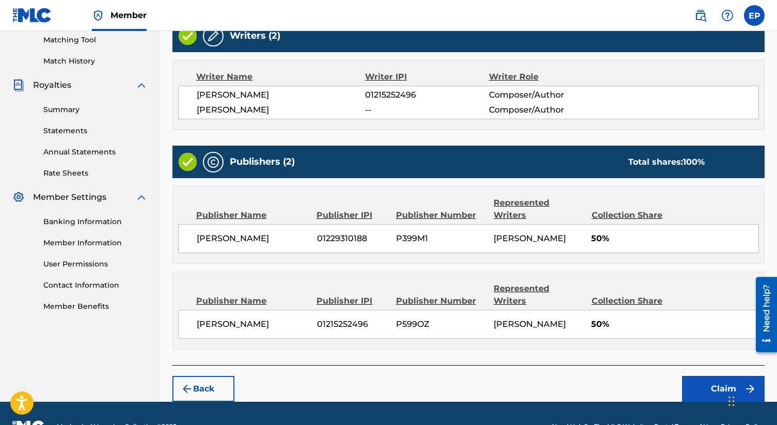
click at [720, 376] on button "Claim" at bounding box center [723, 389] width 83 height 26
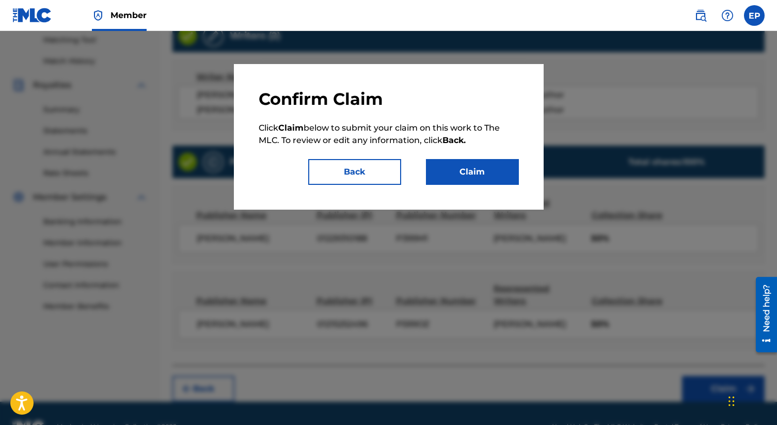
click at [469, 167] on button "Claim" at bounding box center [472, 172] width 93 height 26
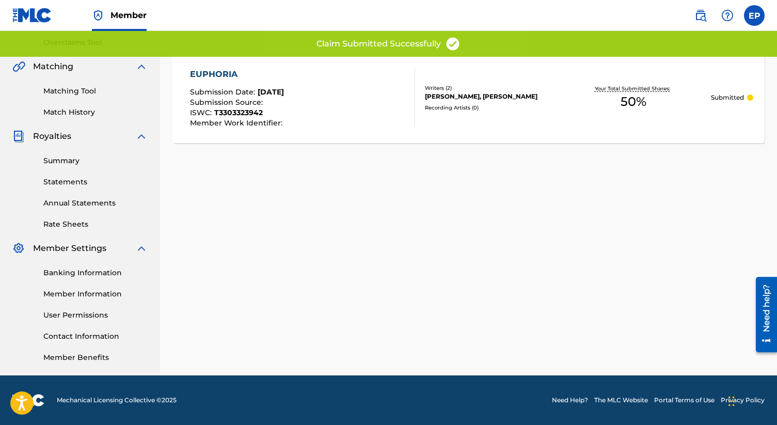
scroll to position [215, 0]
click at [77, 93] on link "Matching Tool" at bounding box center [95, 91] width 104 height 11
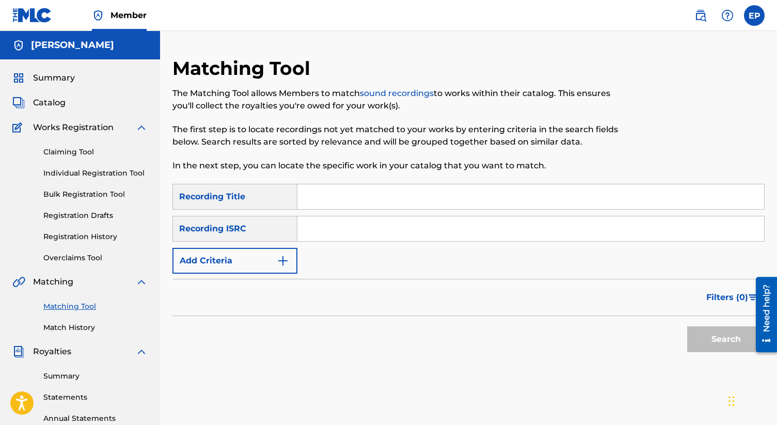
click at [84, 156] on link "Claiming Tool" at bounding box center [95, 152] width 104 height 11
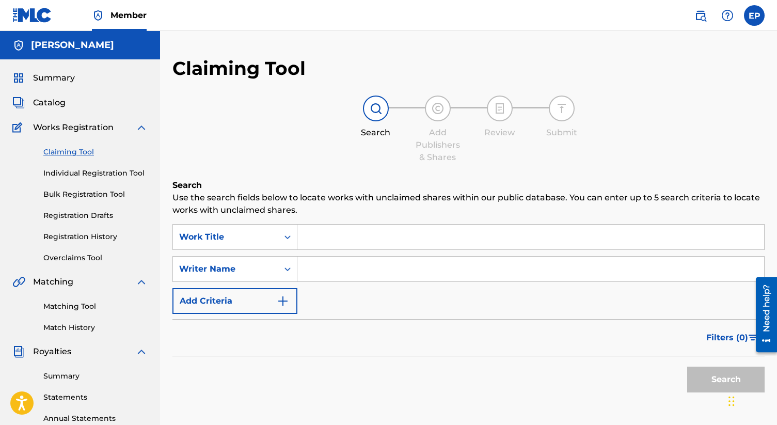
click at [337, 241] on input "Search Form" at bounding box center [530, 237] width 467 height 25
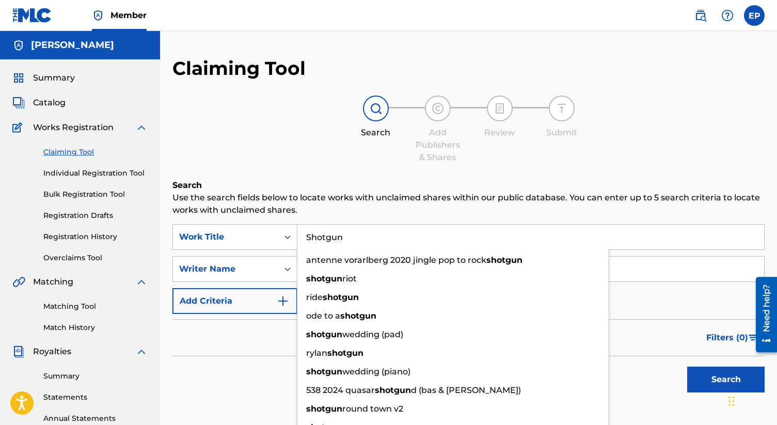
type input "Shotgun"
click at [279, 368] on div "Search" at bounding box center [468, 376] width 592 height 41
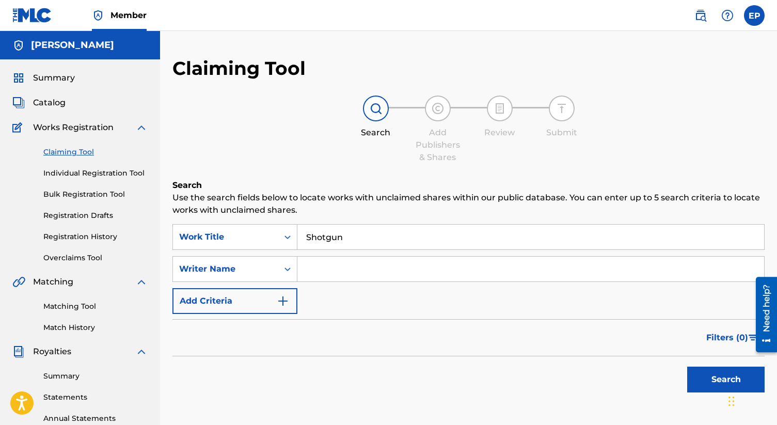
click at [318, 274] on input "Search Form" at bounding box center [530, 269] width 467 height 25
type input "[PERSON_NAME]"
click at [687, 367] on button "Search" at bounding box center [725, 380] width 77 height 26
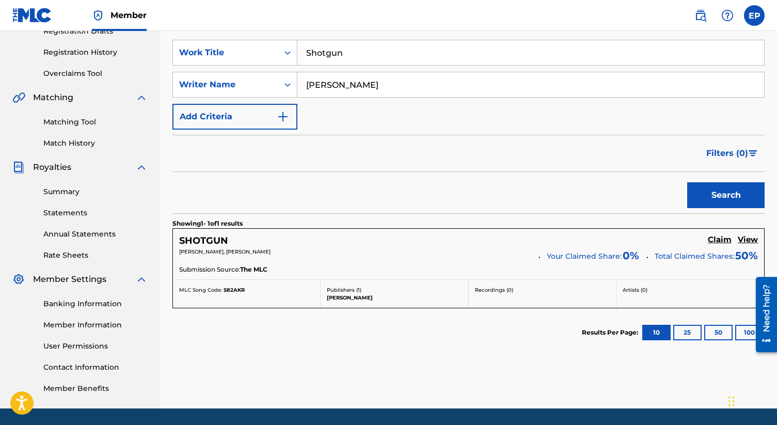
scroll to position [217, 0]
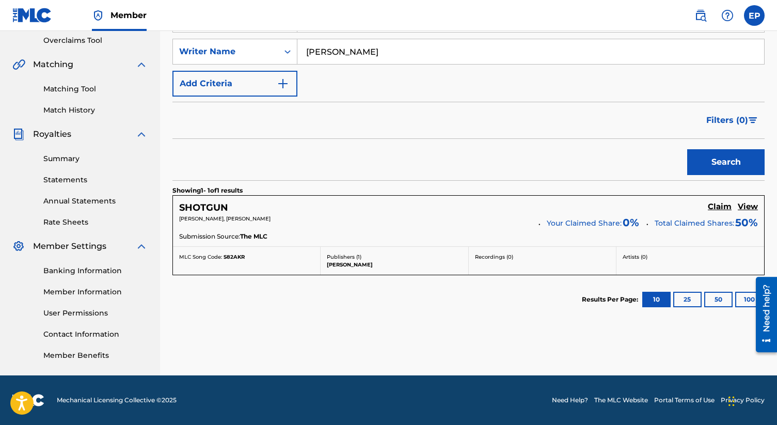
click at [692, 209] on div "SHOTGUN Claim View" at bounding box center [468, 208] width 579 height 12
click at [723, 205] on h5 "Claim" at bounding box center [720, 207] width 24 height 10
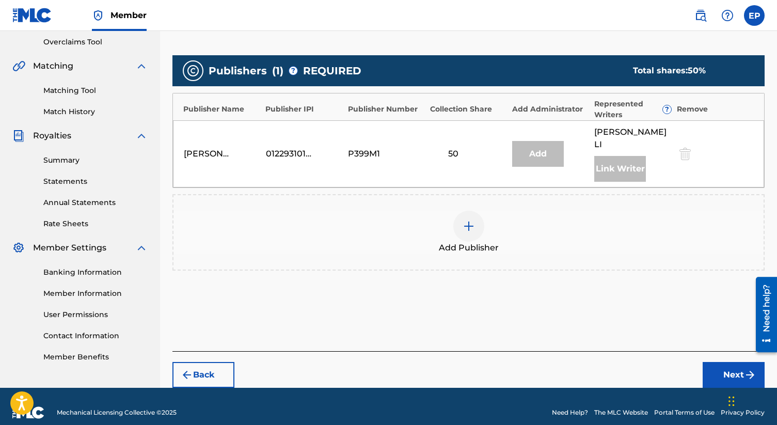
click at [482, 212] on div at bounding box center [468, 226] width 31 height 31
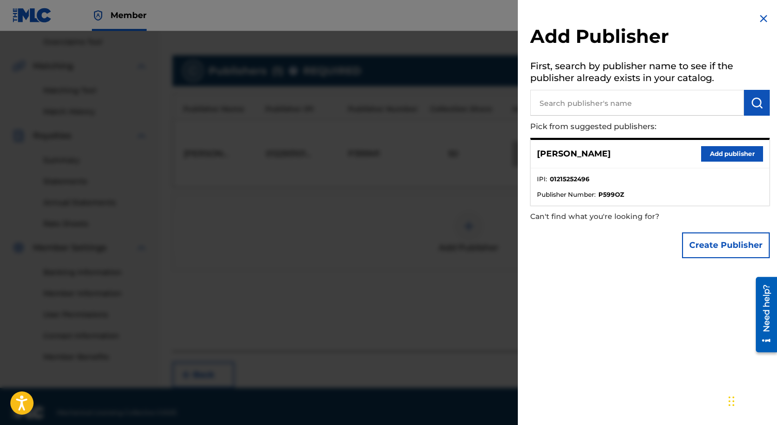
click at [722, 153] on button "Add publisher" at bounding box center [732, 153] width 62 height 15
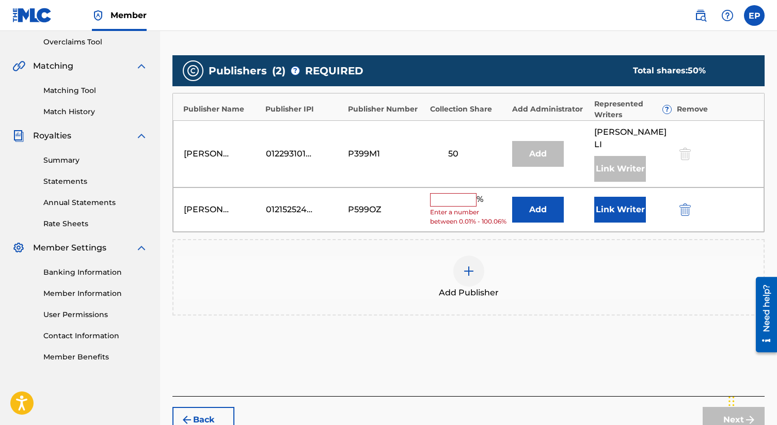
click at [612, 212] on button "Link Writer" at bounding box center [620, 210] width 52 height 26
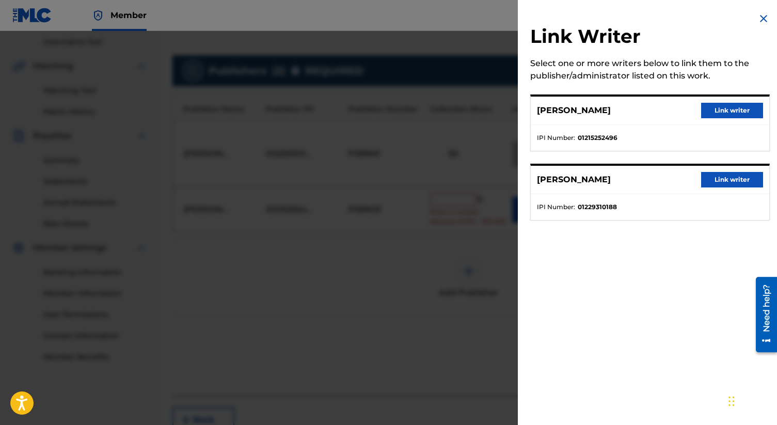
click at [718, 106] on button "Link writer" at bounding box center [732, 110] width 62 height 15
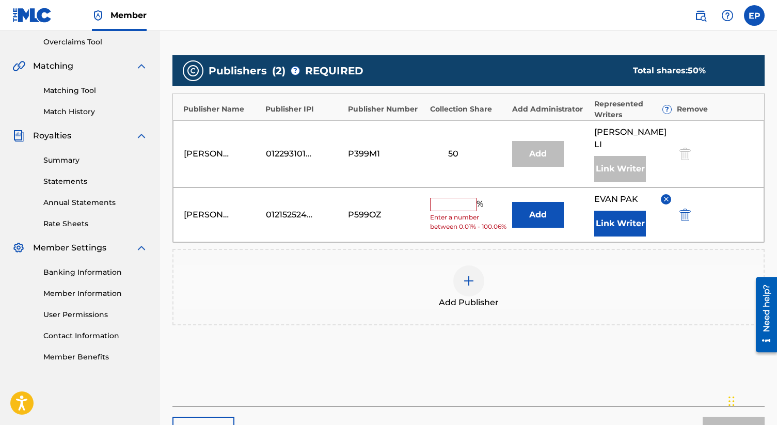
click at [438, 198] on input "text" at bounding box center [453, 204] width 46 height 13
type input "50"
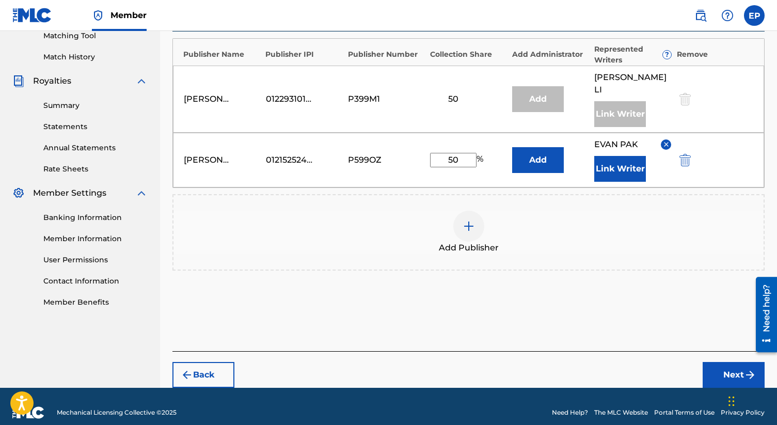
click at [716, 363] on button "Next" at bounding box center [734, 375] width 62 height 26
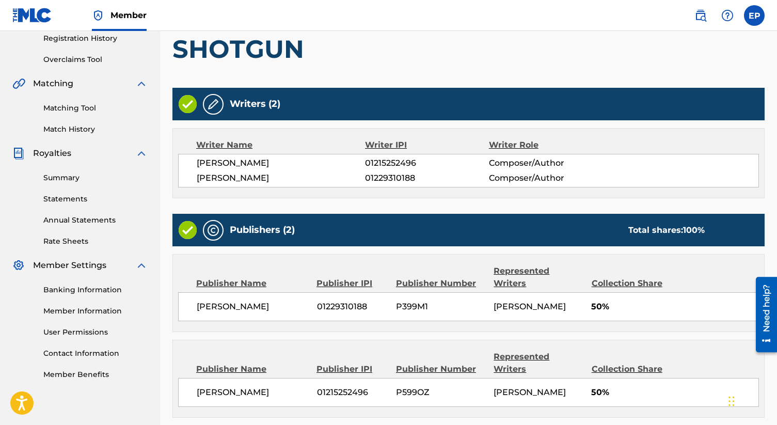
scroll to position [266, 0]
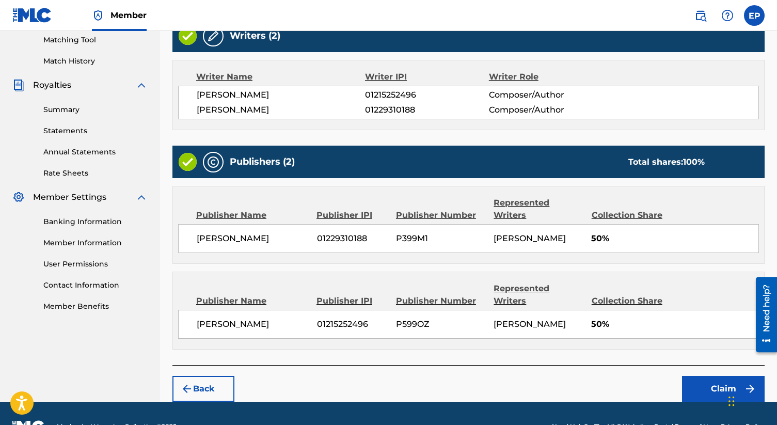
click at [709, 376] on button "Claim" at bounding box center [723, 389] width 83 height 26
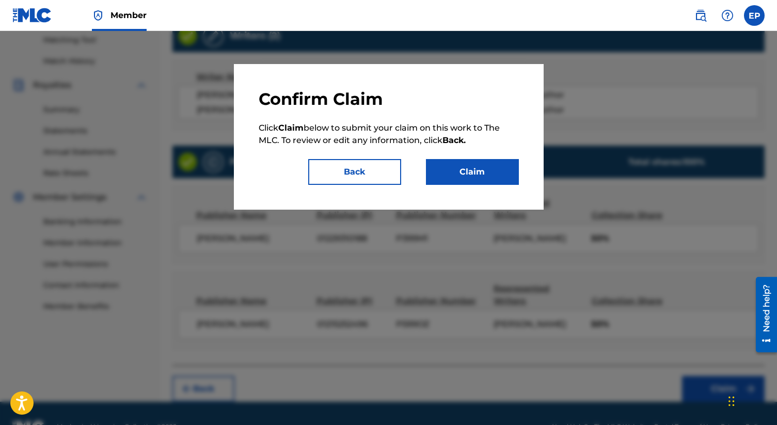
click at [463, 173] on button "Claim" at bounding box center [472, 172] width 93 height 26
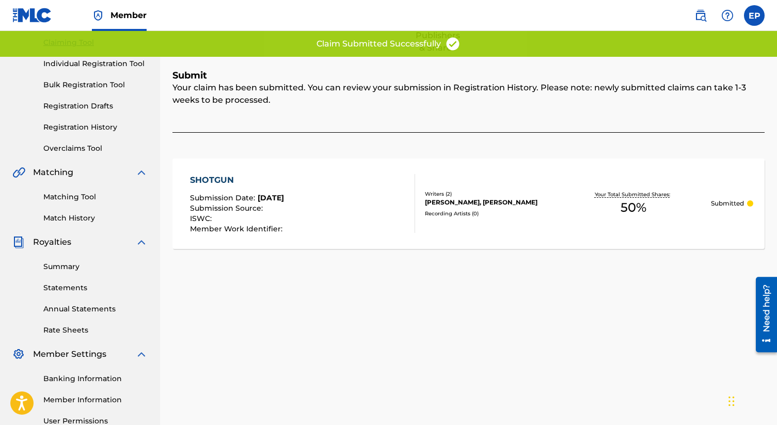
scroll to position [102, 0]
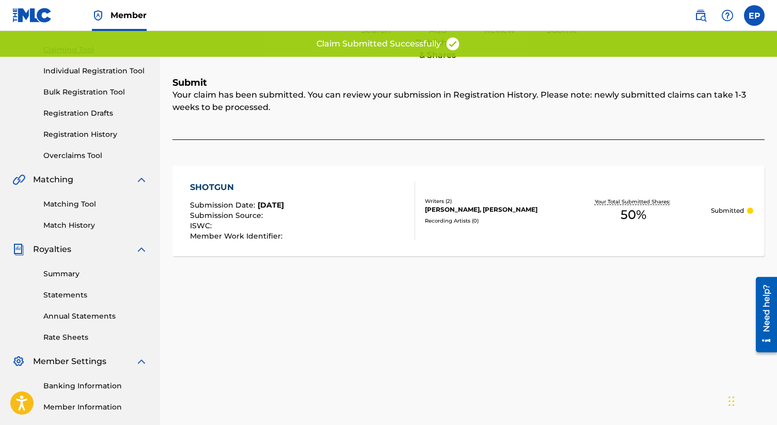
click at [83, 201] on link "Matching Tool" at bounding box center [95, 204] width 104 height 11
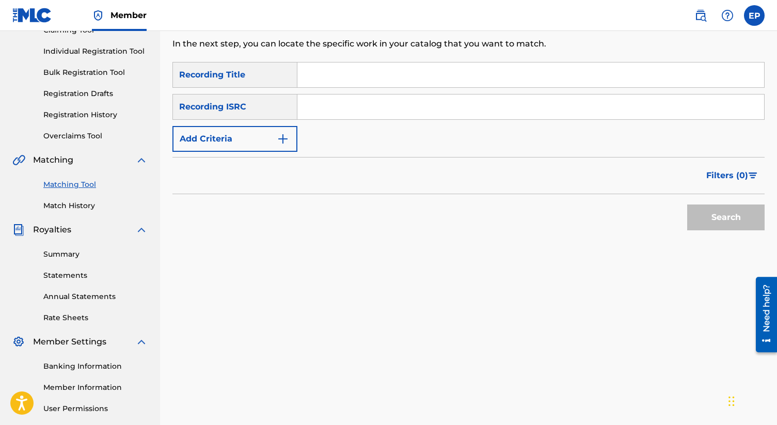
scroll to position [136, 0]
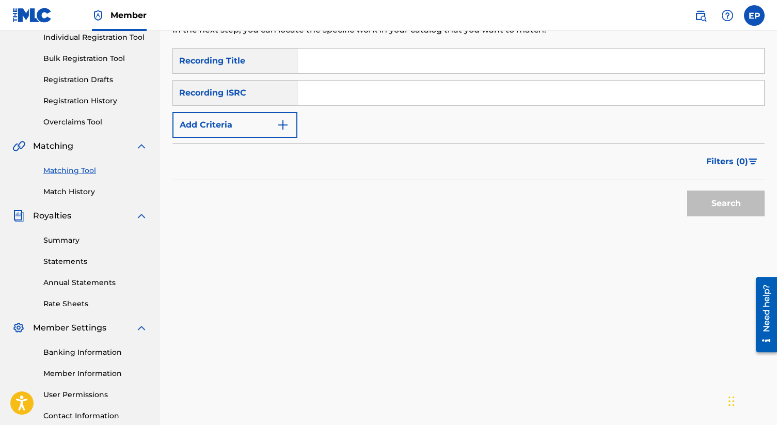
click at [70, 242] on link "Summary" at bounding box center [95, 240] width 104 height 11
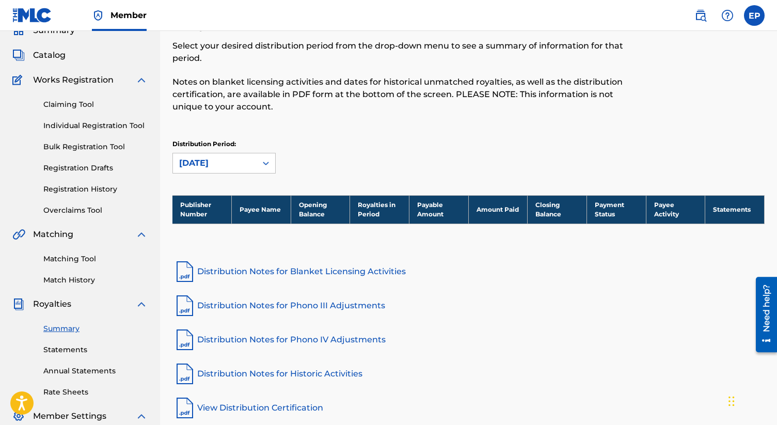
scroll to position [36, 0]
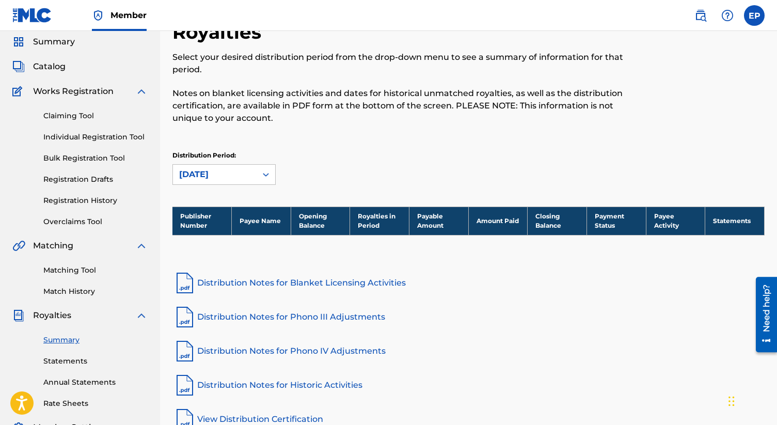
click at [76, 119] on link "Claiming Tool" at bounding box center [95, 115] width 104 height 11
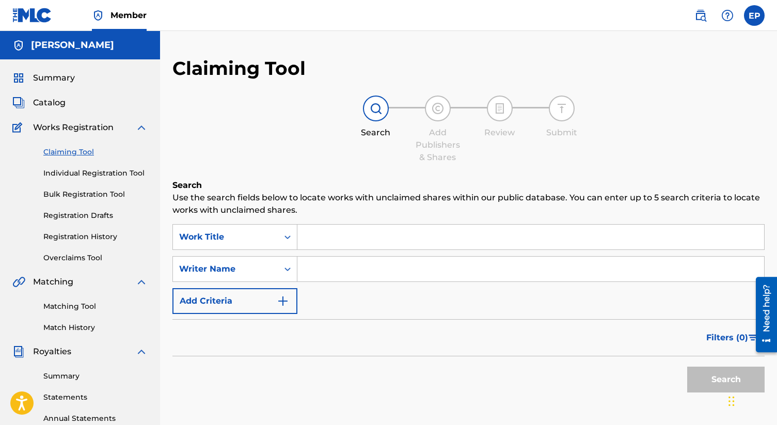
click at [334, 235] on input "Search Form" at bounding box center [530, 237] width 467 height 25
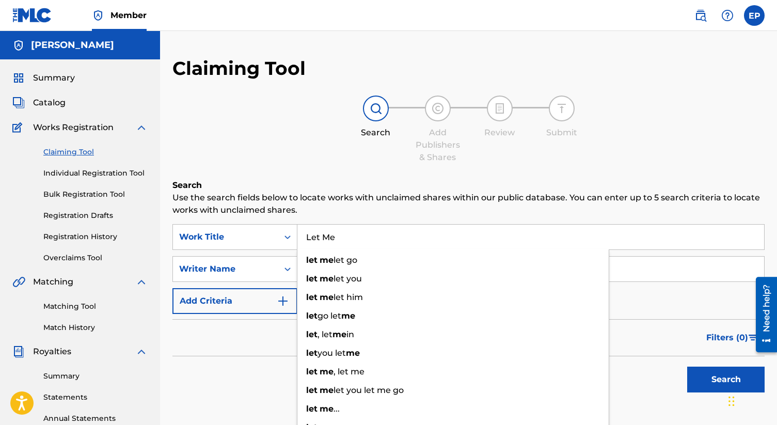
type input "Let Me"
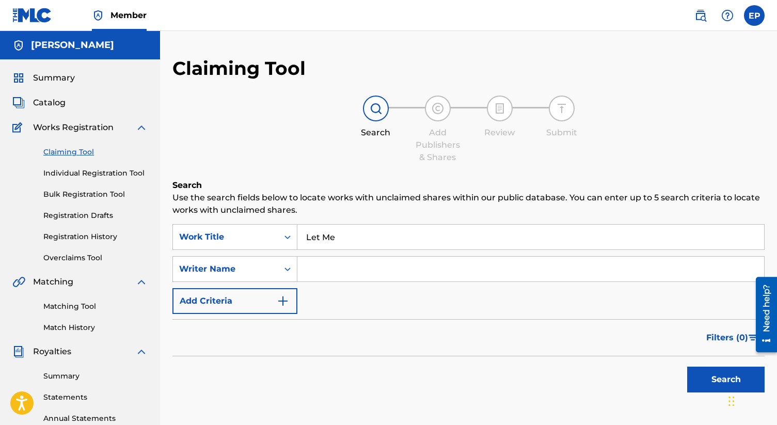
click at [259, 337] on div "Filters ( 0 )" at bounding box center [468, 337] width 592 height 37
click at [315, 264] on input "Search Form" at bounding box center [530, 269] width 467 height 25
type input "[PERSON_NAME]"
click at [687, 367] on button "Search" at bounding box center [725, 380] width 77 height 26
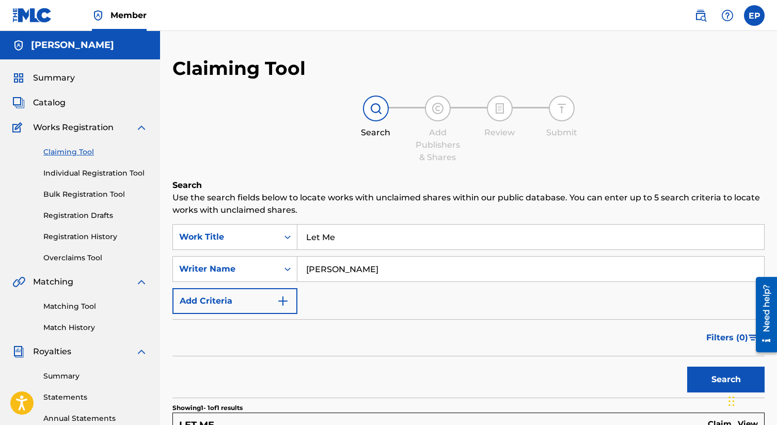
scroll to position [217, 0]
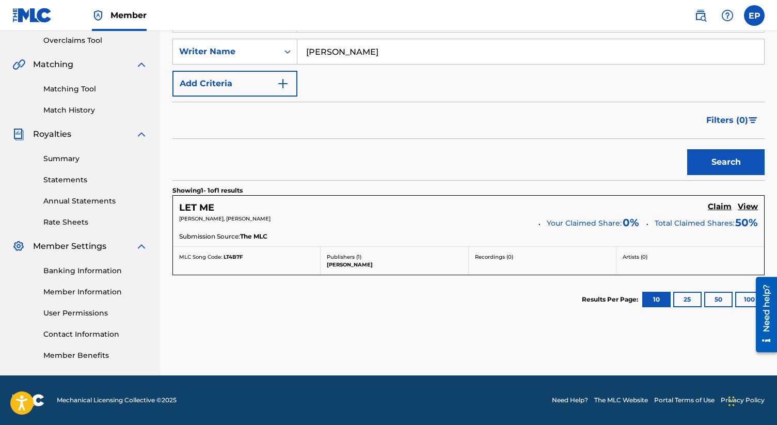
click at [717, 204] on h5 "Claim" at bounding box center [720, 207] width 24 height 10
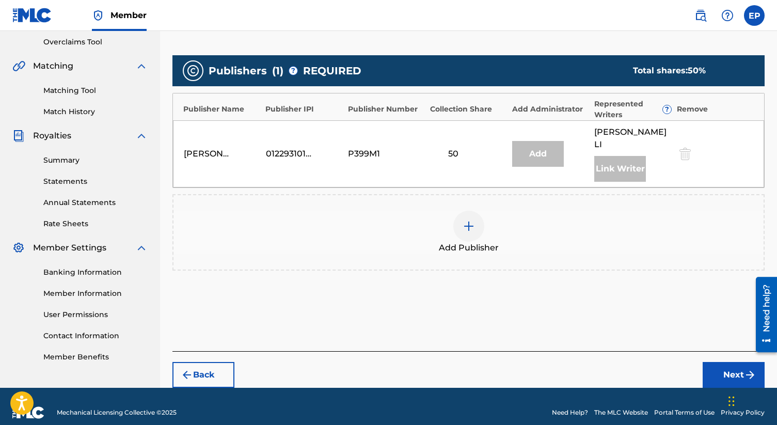
click at [467, 220] on img at bounding box center [469, 226] width 12 height 12
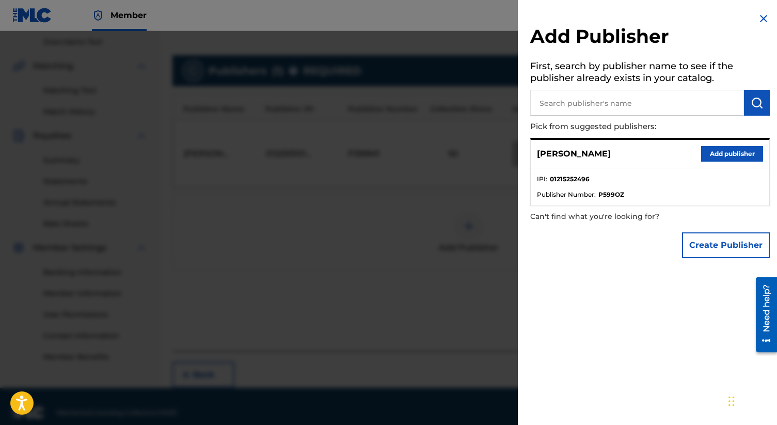
click at [715, 155] on button "Add publisher" at bounding box center [732, 153] width 62 height 15
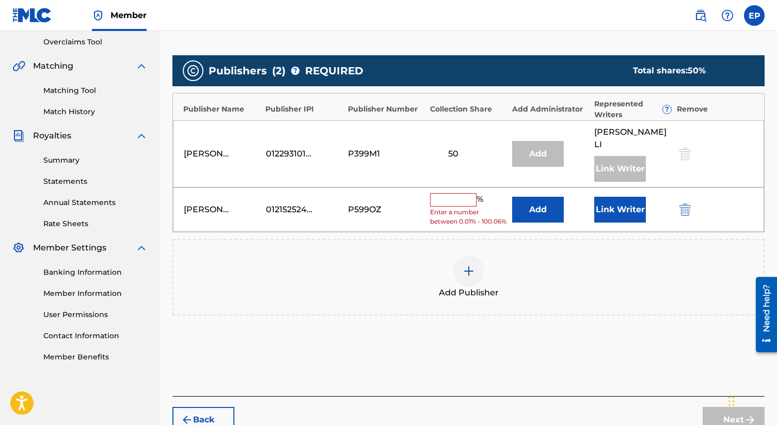
click at [446, 208] on span "Enter a number between 0.01% - 100.06%" at bounding box center [468, 217] width 77 height 19
click at [451, 193] on input "text" at bounding box center [453, 199] width 46 height 13
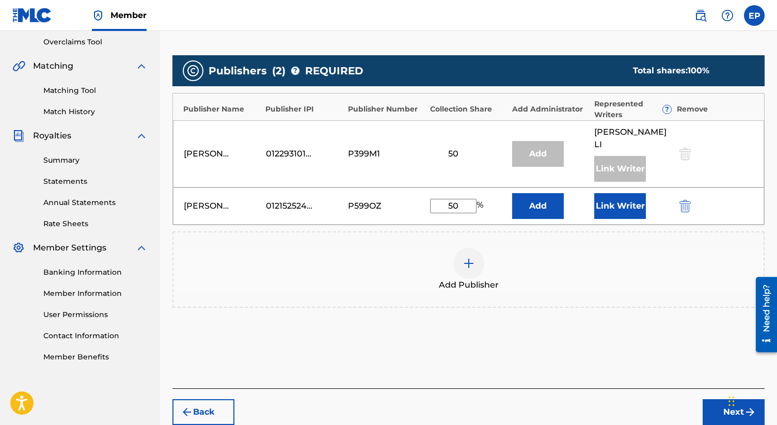
type input "50"
click at [608, 196] on button "Link Writer" at bounding box center [620, 206] width 52 height 26
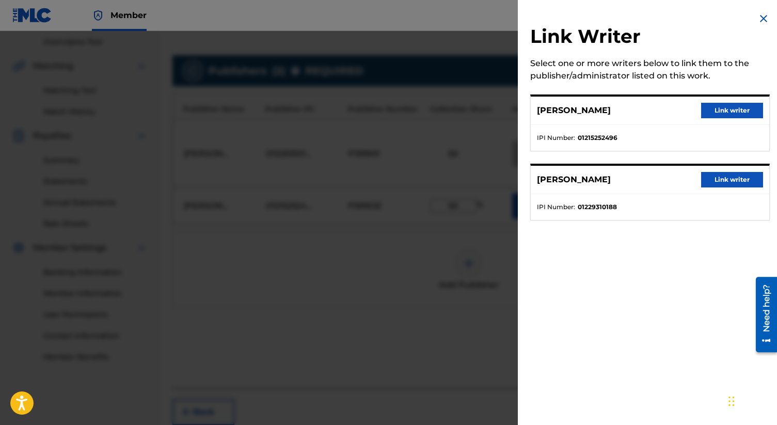
click at [741, 109] on button "Link writer" at bounding box center [732, 110] width 62 height 15
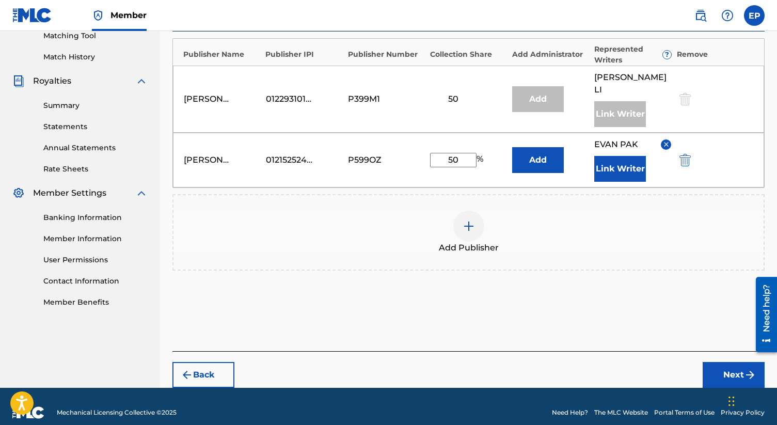
click at [729, 374] on button "Next" at bounding box center [734, 375] width 62 height 26
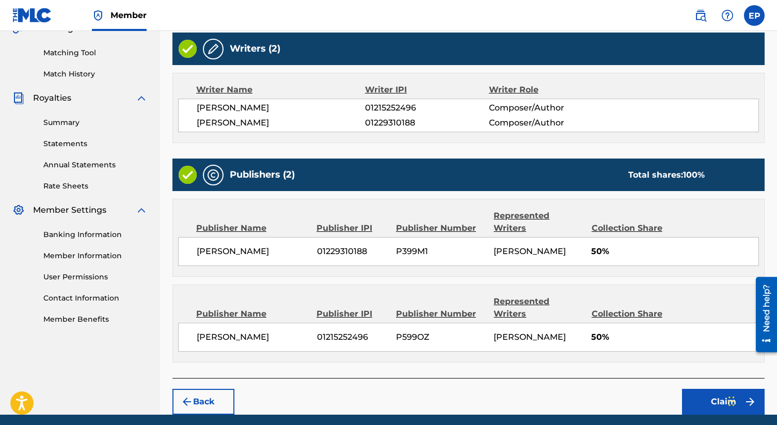
scroll to position [266, 0]
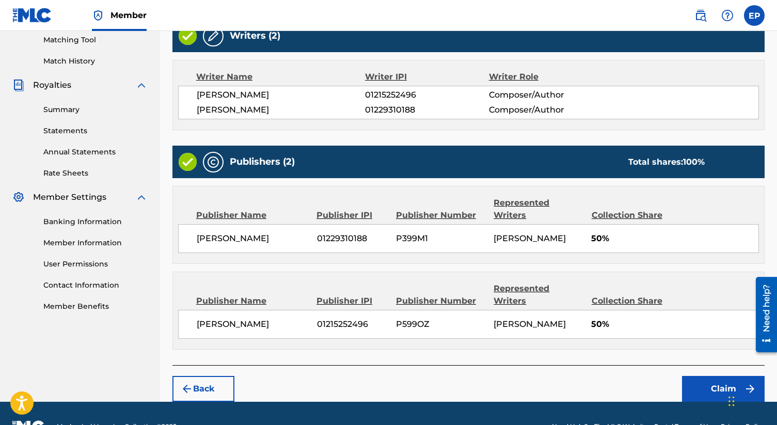
click at [715, 376] on button "Claim" at bounding box center [723, 389] width 83 height 26
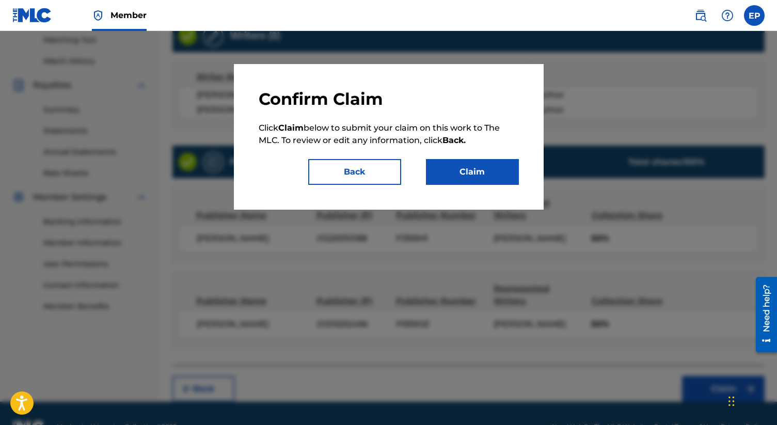
click at [442, 171] on button "Claim" at bounding box center [472, 172] width 93 height 26
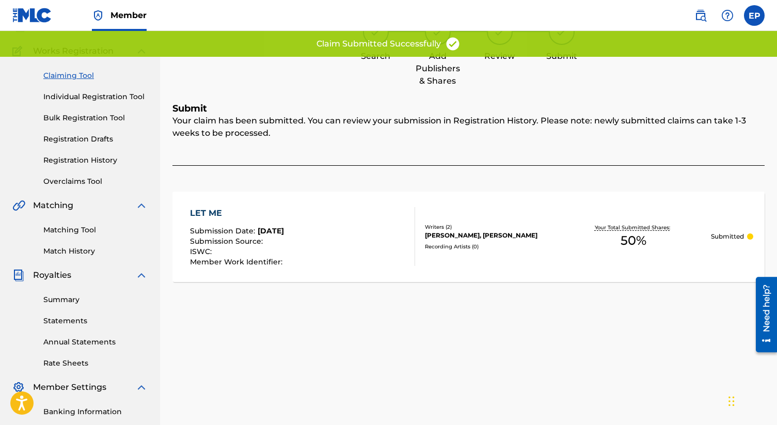
scroll to position [67, 0]
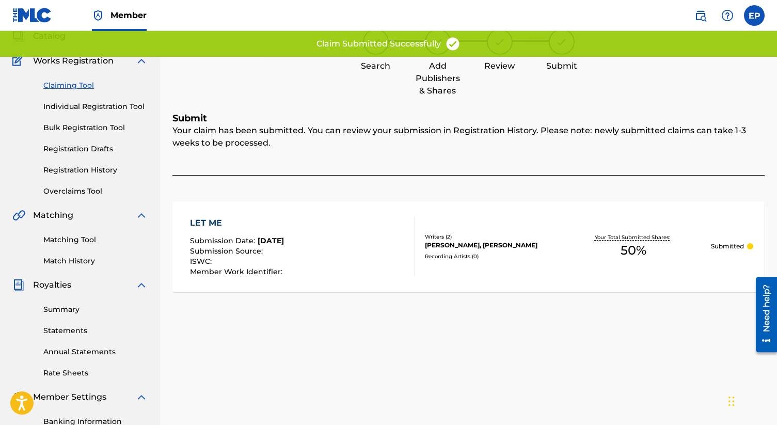
click at [74, 83] on link "Claiming Tool" at bounding box center [95, 85] width 104 height 11
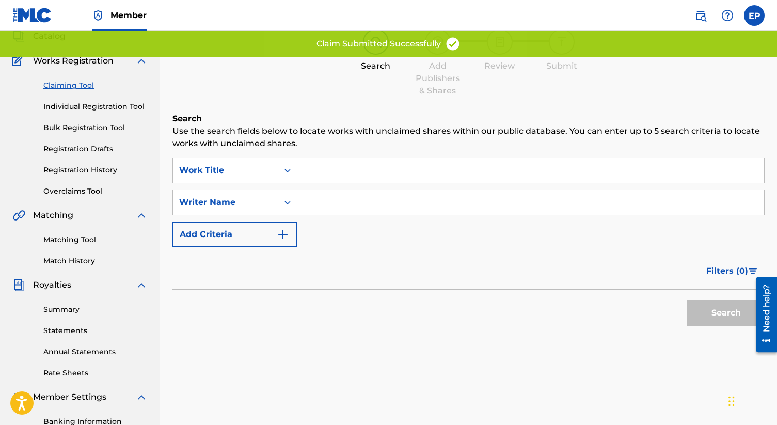
scroll to position [0, 0]
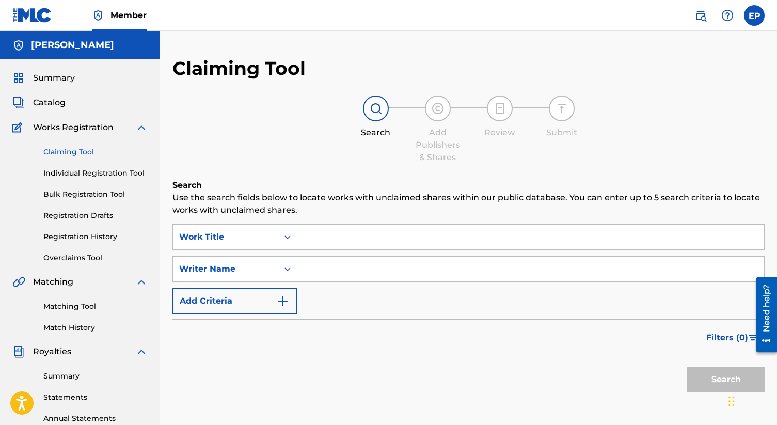
click at [329, 238] on input "Search Form" at bounding box center [530, 237] width 467 height 25
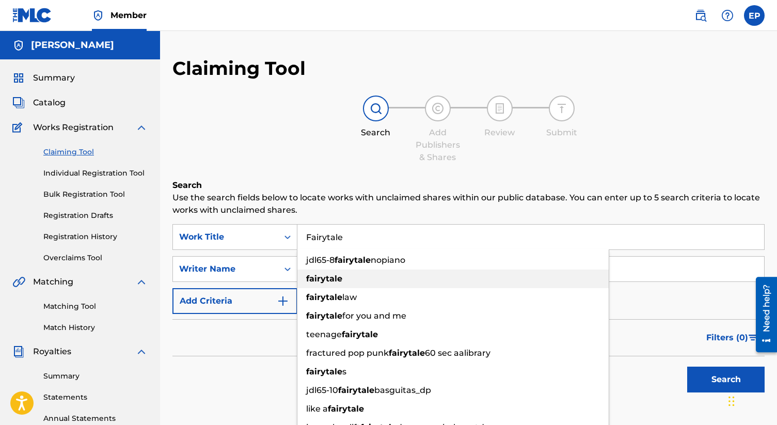
click at [334, 275] on strong "fairytale" at bounding box center [324, 279] width 36 height 10
type input "fairytale"
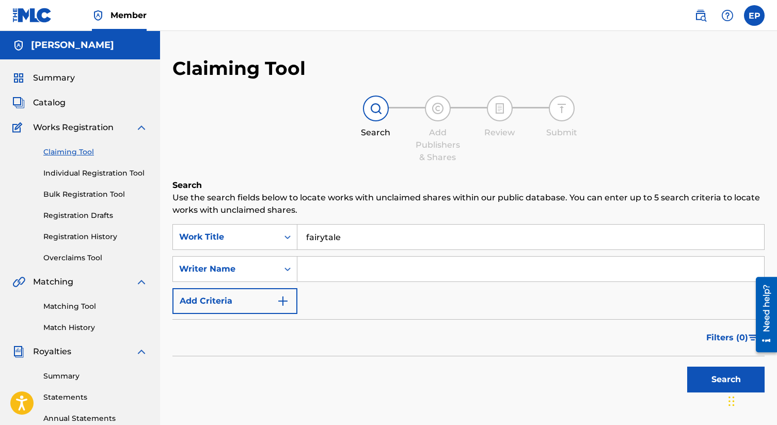
click at [336, 265] on input "Search Form" at bounding box center [530, 269] width 467 height 25
type input "[PERSON_NAME]"
click at [687, 367] on button "Search" at bounding box center [725, 380] width 77 height 26
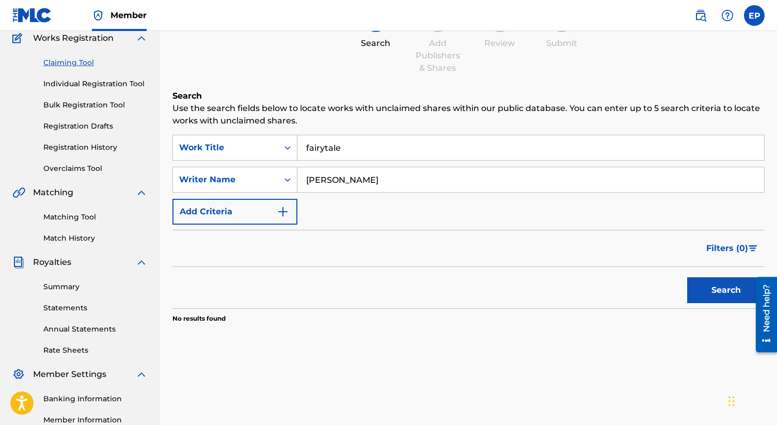
scroll to position [108, 0]
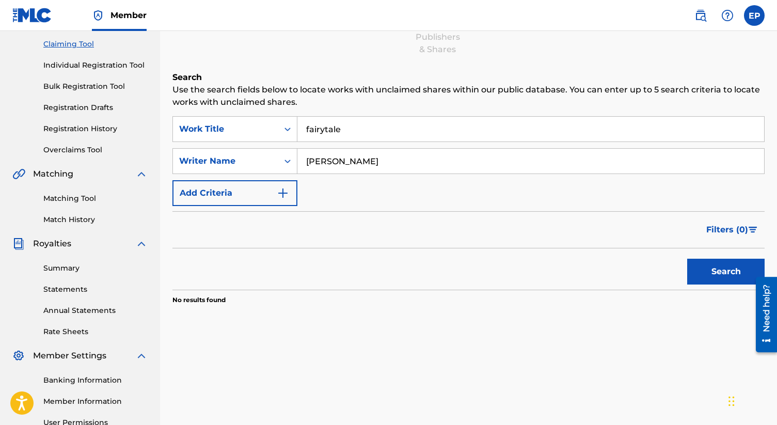
type input "[PERSON_NAME]"
click at [687, 259] on button "Search" at bounding box center [725, 272] width 77 height 26
click at [363, 134] on input "fairytale" at bounding box center [530, 129] width 467 height 25
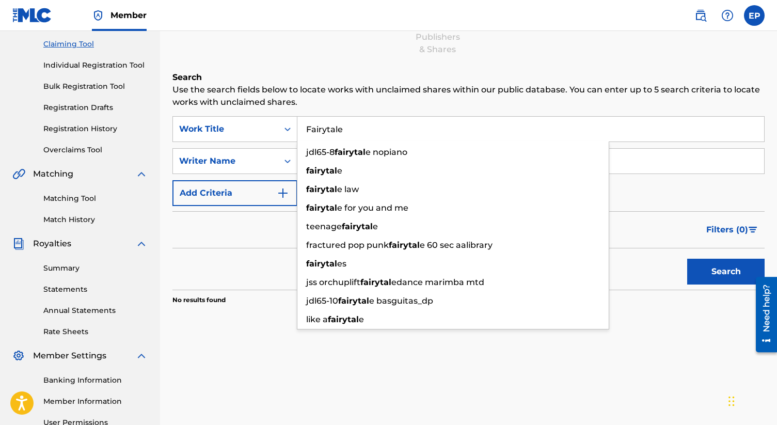
type input "Fairytale"
click at [687, 259] on button "Search" at bounding box center [725, 272] width 77 height 26
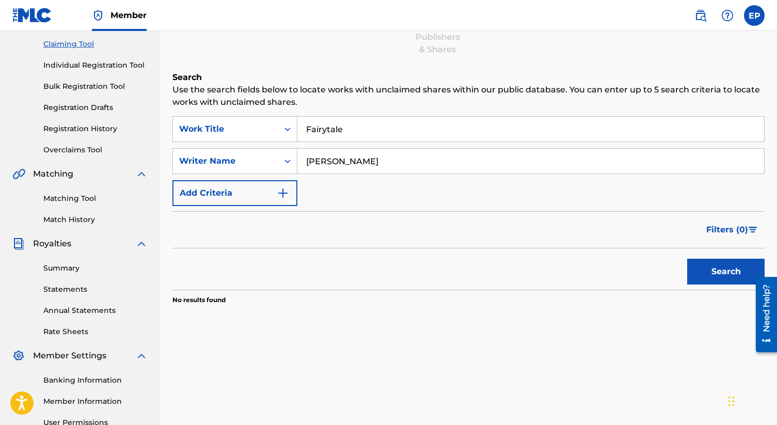
click at [363, 158] on input "[PERSON_NAME]" at bounding box center [530, 161] width 467 height 25
type input "[PERSON_NAME]"
click at [687, 259] on button "Search" at bounding box center [725, 272] width 77 height 26
click at [721, 262] on button "Search" at bounding box center [725, 272] width 77 height 26
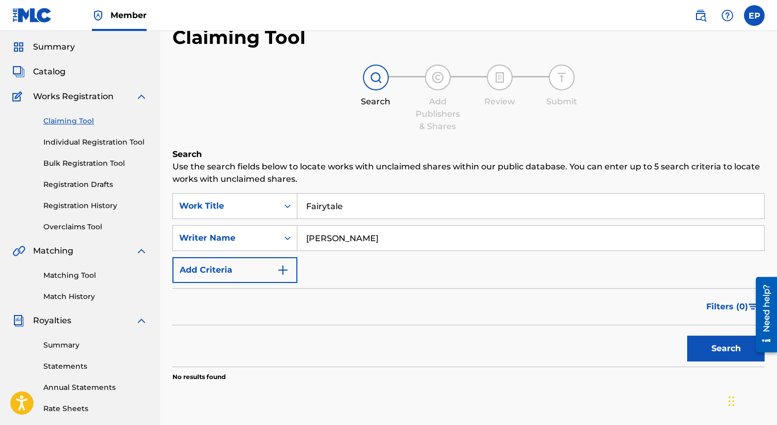
scroll to position [0, 0]
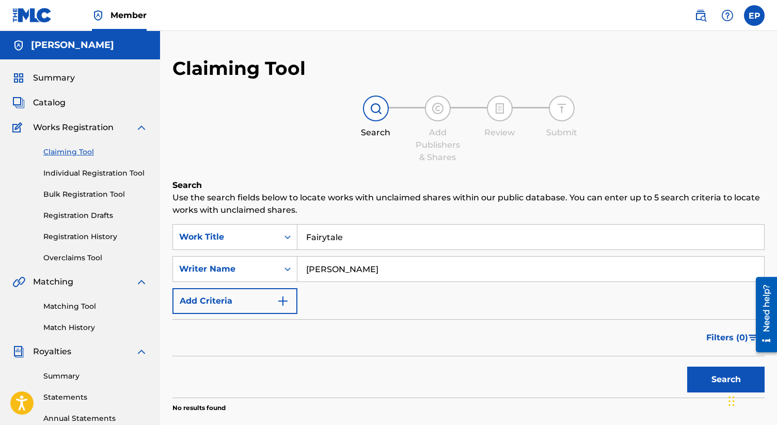
click at [379, 219] on div "Search Use the search fields below to locate works with unclaimed shares within…" at bounding box center [468, 321] width 592 height 285
click at [376, 228] on input "Fairytale" at bounding box center [530, 237] width 467 height 25
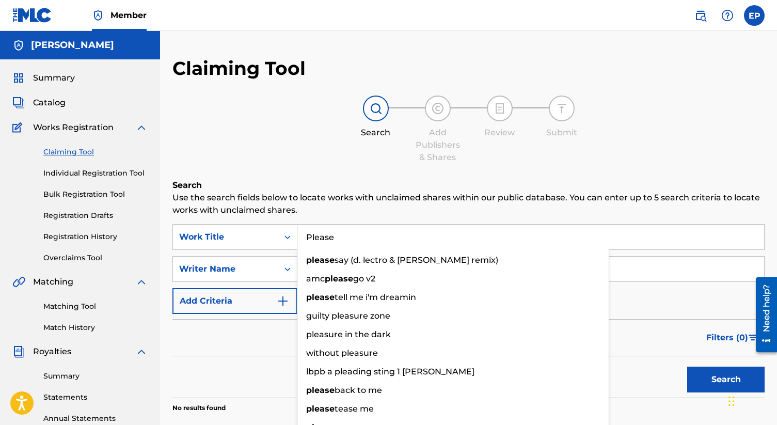
type input "Please"
click at [687, 367] on button "Search" at bounding box center [725, 380] width 77 height 26
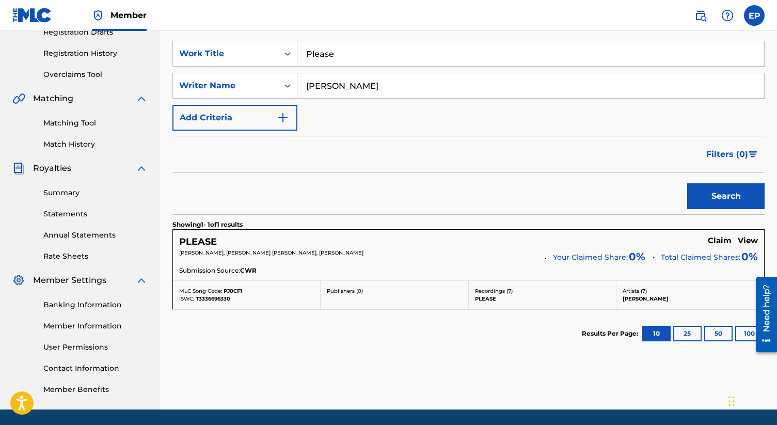
scroll to position [217, 0]
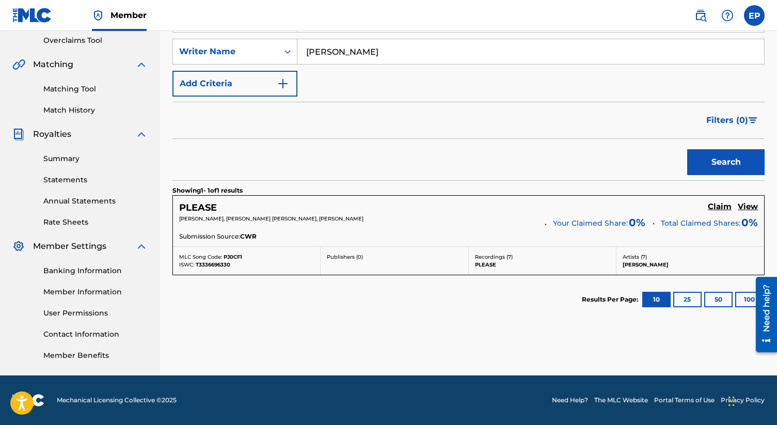
click at [693, 216] on p "Total Claimed Shares: 0%" at bounding box center [709, 222] width 97 height 14
click at [715, 213] on div "PLEASE Claim View" at bounding box center [468, 208] width 579 height 12
click at [720, 209] on h5 "Claim" at bounding box center [720, 207] width 24 height 10
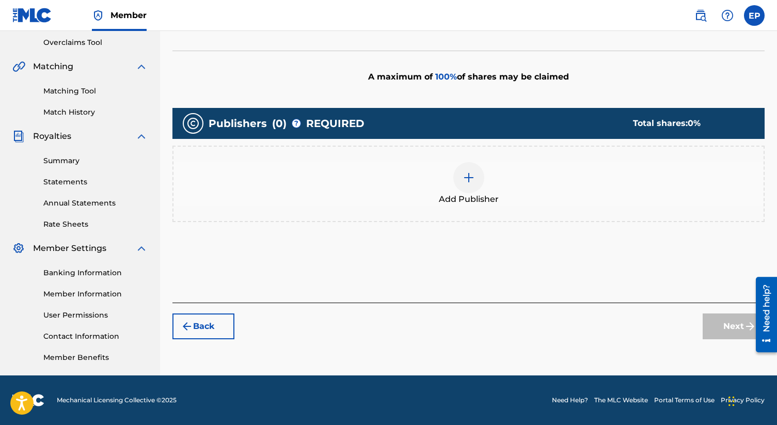
click at [464, 178] on img at bounding box center [469, 177] width 12 height 12
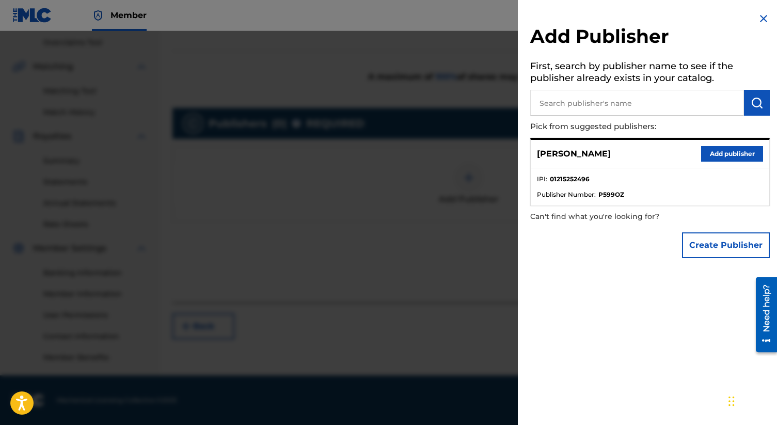
click at [744, 154] on button "Add publisher" at bounding box center [732, 153] width 62 height 15
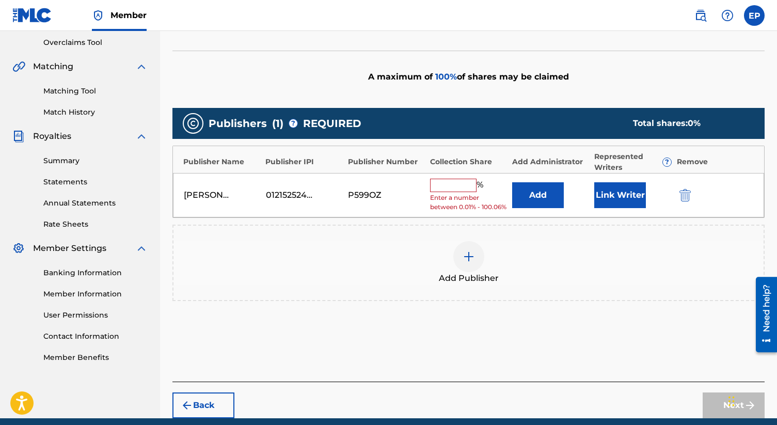
click at [459, 190] on input "text" at bounding box center [453, 185] width 46 height 13
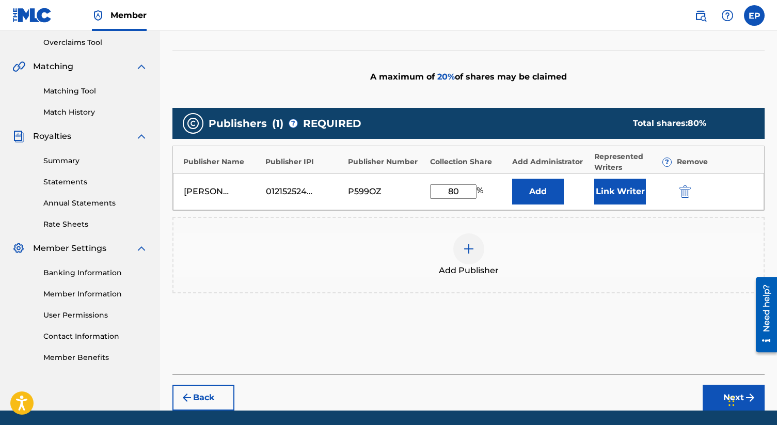
type input "8"
type input "100"
click at [539, 189] on button "Add" at bounding box center [538, 192] width 52 height 26
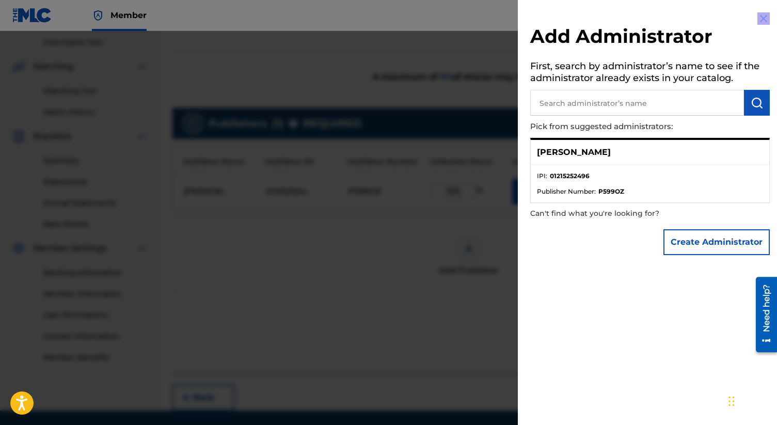
click at [753, 20] on div "Add Administrator First, search by administrator’s name to see if the administr…" at bounding box center [650, 212] width 264 height 425
click at [757, 20] on img at bounding box center [763, 18] width 12 height 12
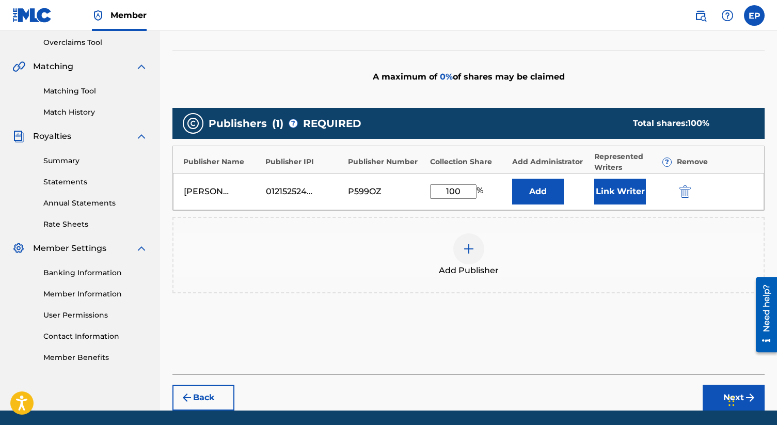
click at [618, 195] on button "Link Writer" at bounding box center [620, 192] width 52 height 26
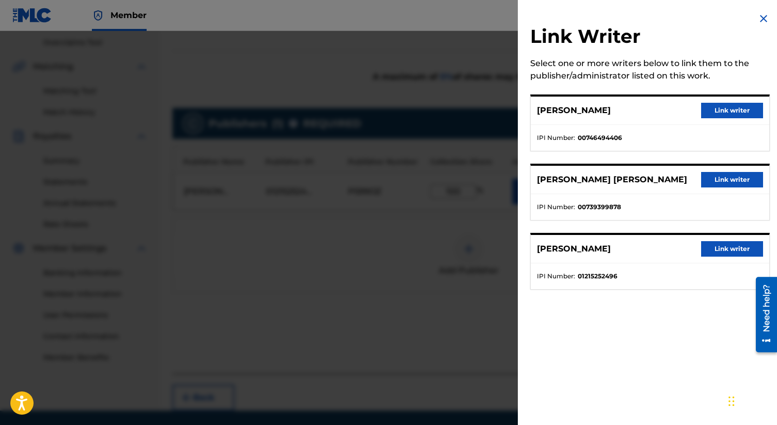
click at [712, 246] on button "Link writer" at bounding box center [732, 248] width 62 height 15
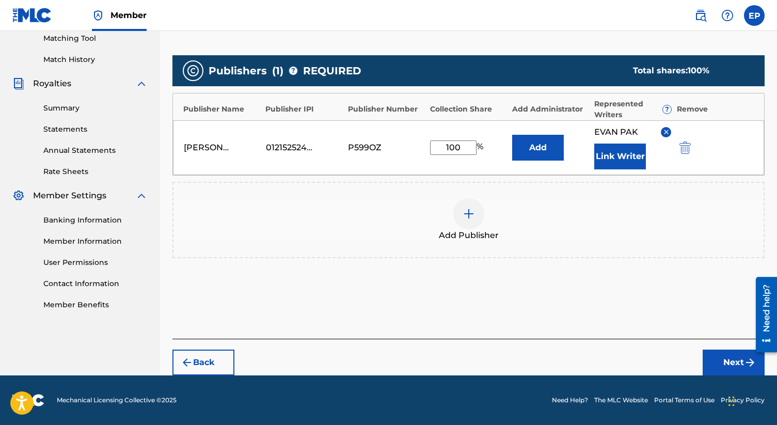
click at [733, 366] on button "Next" at bounding box center [734, 363] width 62 height 26
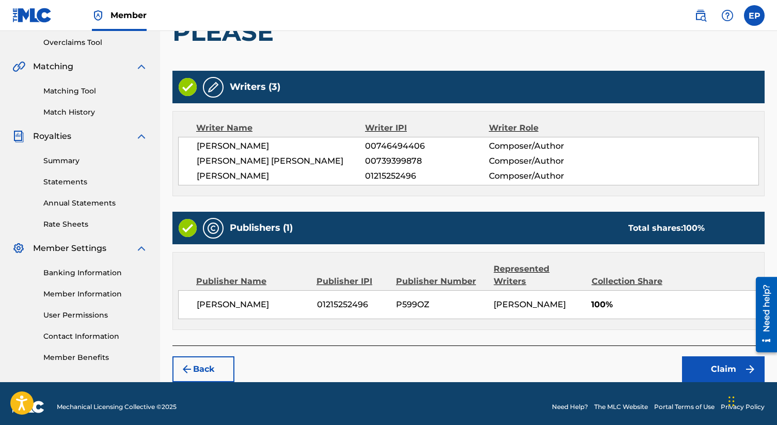
click at [700, 356] on button "Claim" at bounding box center [723, 369] width 83 height 26
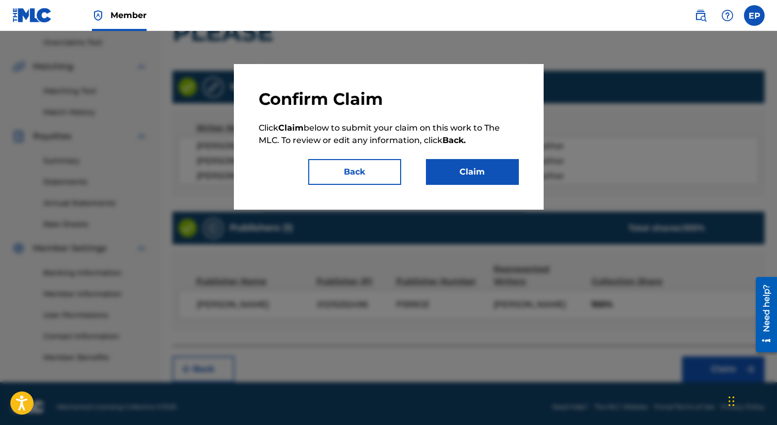
click at [455, 156] on div "Confirm Claim Click Claim below to submit your claim on this work to The MLC. T…" at bounding box center [389, 137] width 260 height 96
click at [454, 161] on button "Claim" at bounding box center [472, 172] width 93 height 26
